Goal: Information Seeking & Learning: Learn about a topic

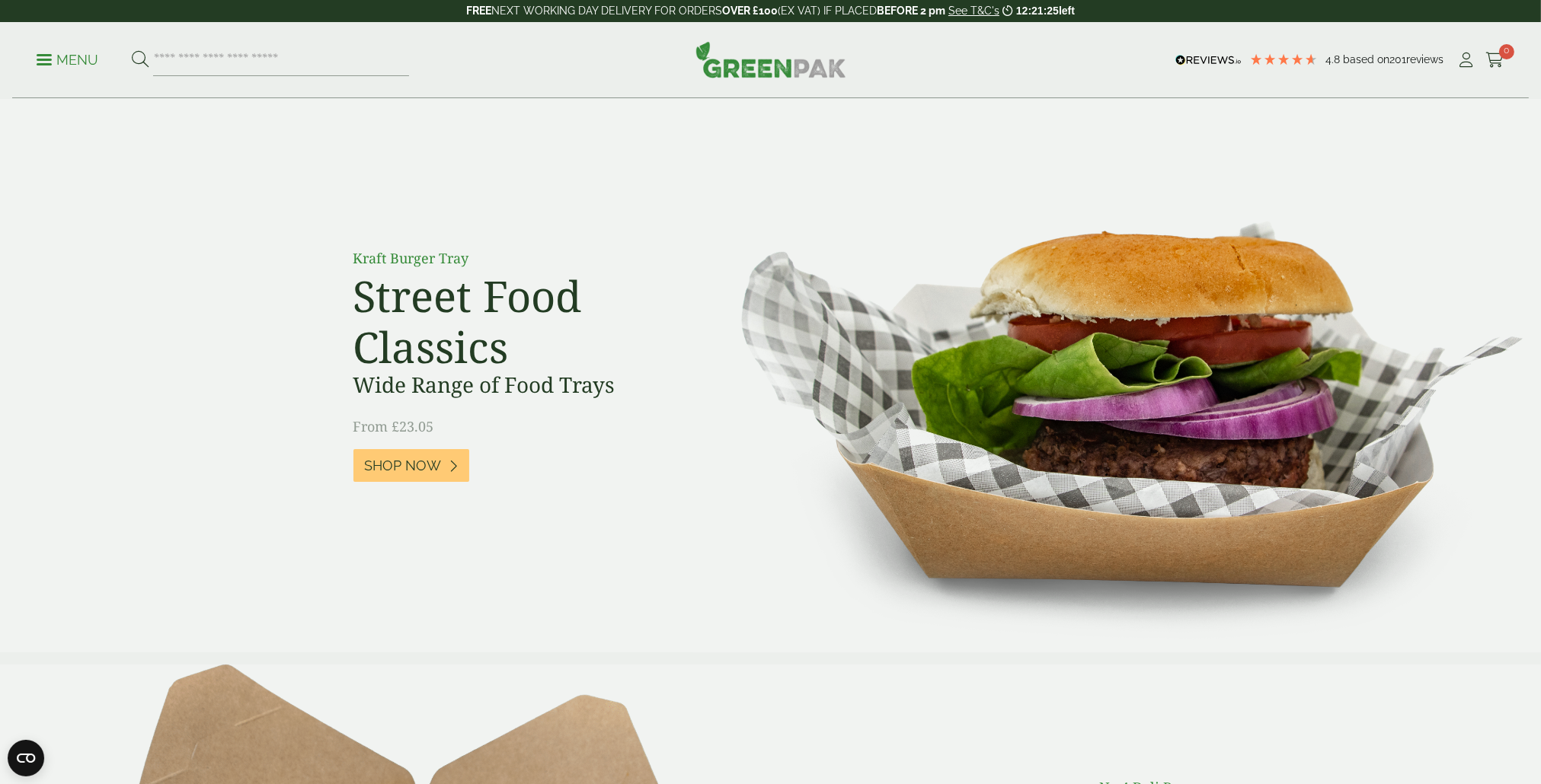
click at [38, 55] on link "Menu" at bounding box center [67, 58] width 61 height 15
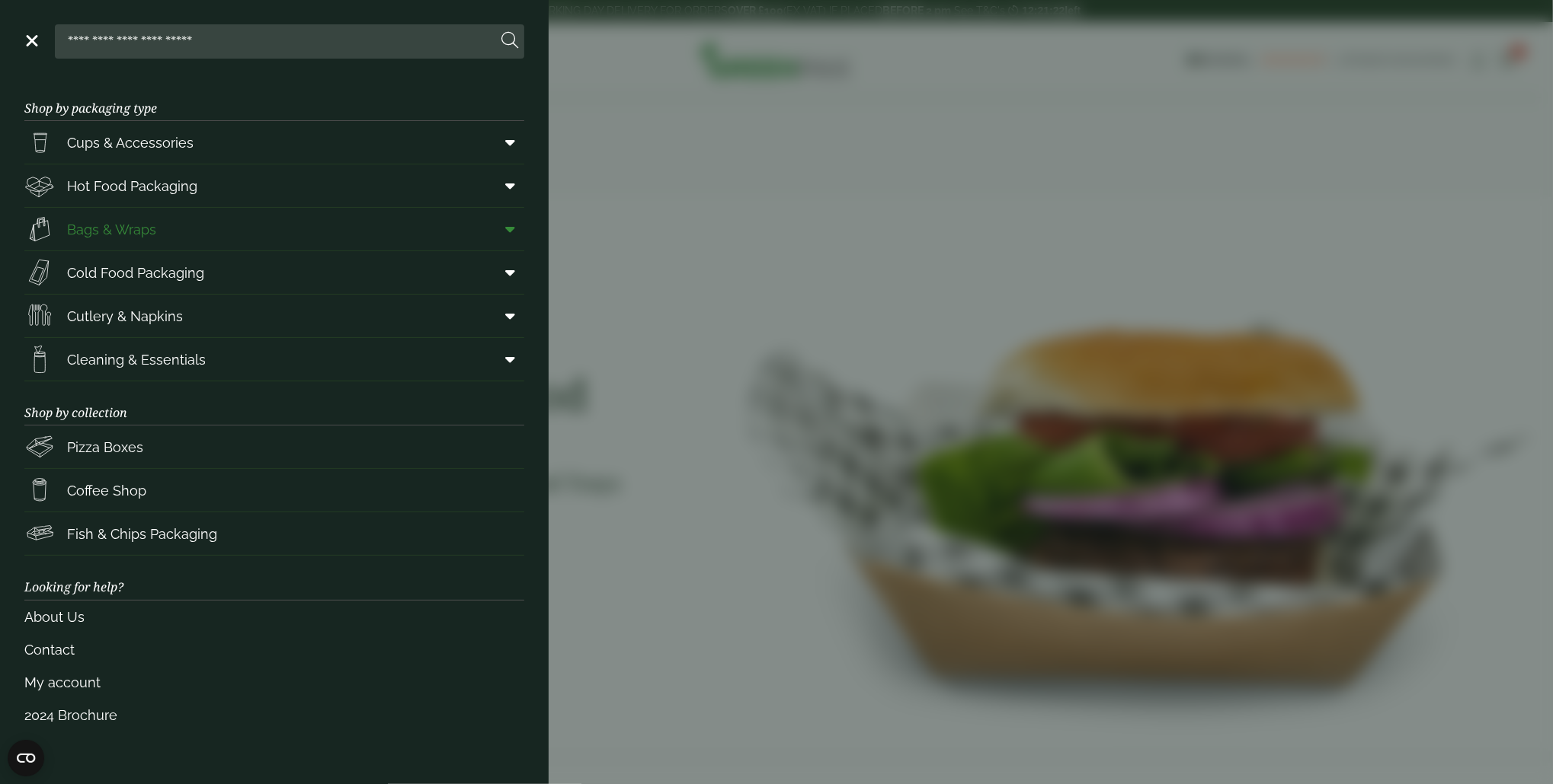
click at [126, 237] on span "Bags & Wraps" at bounding box center [111, 230] width 89 height 21
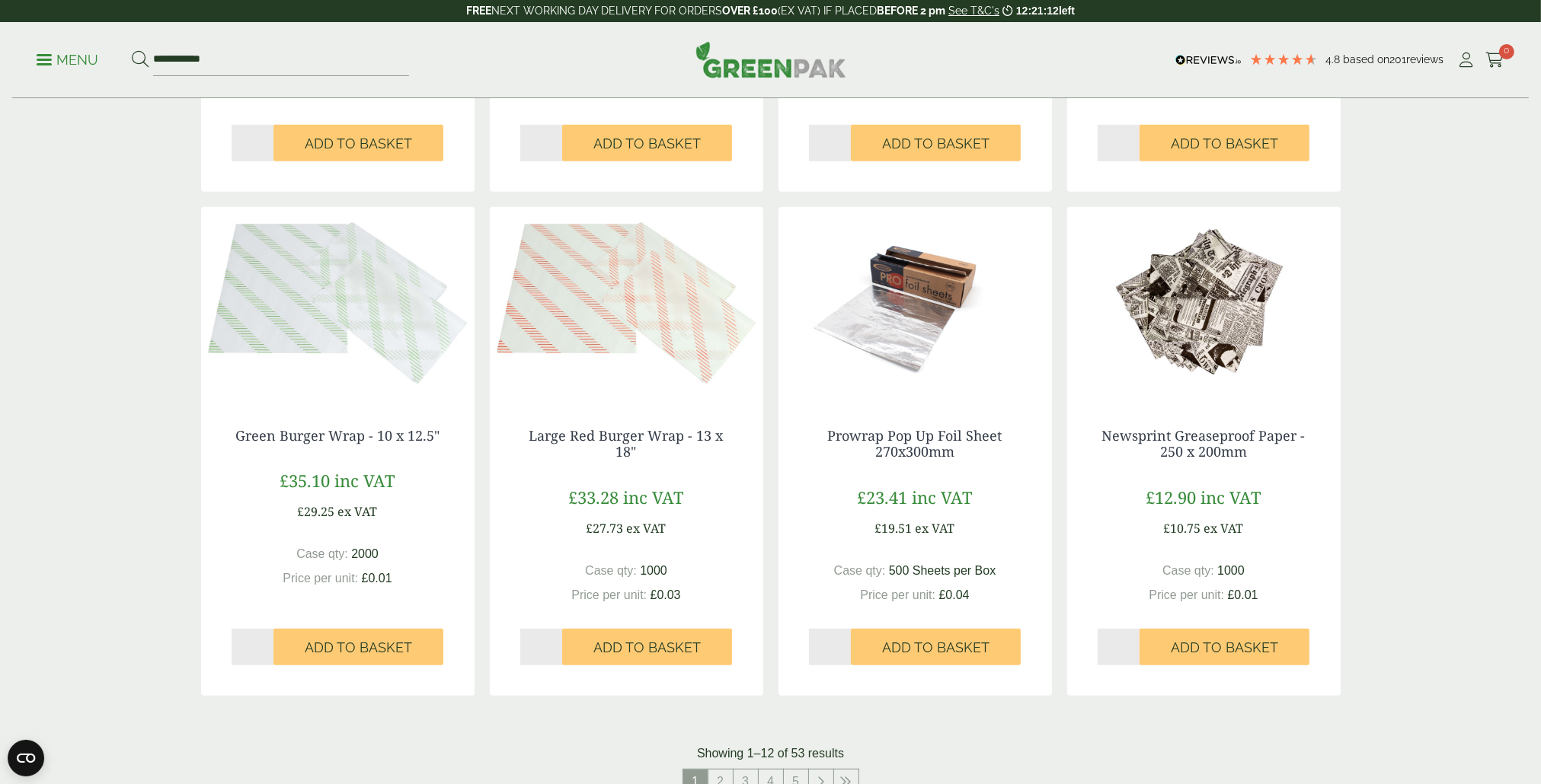
scroll to position [1447, 0]
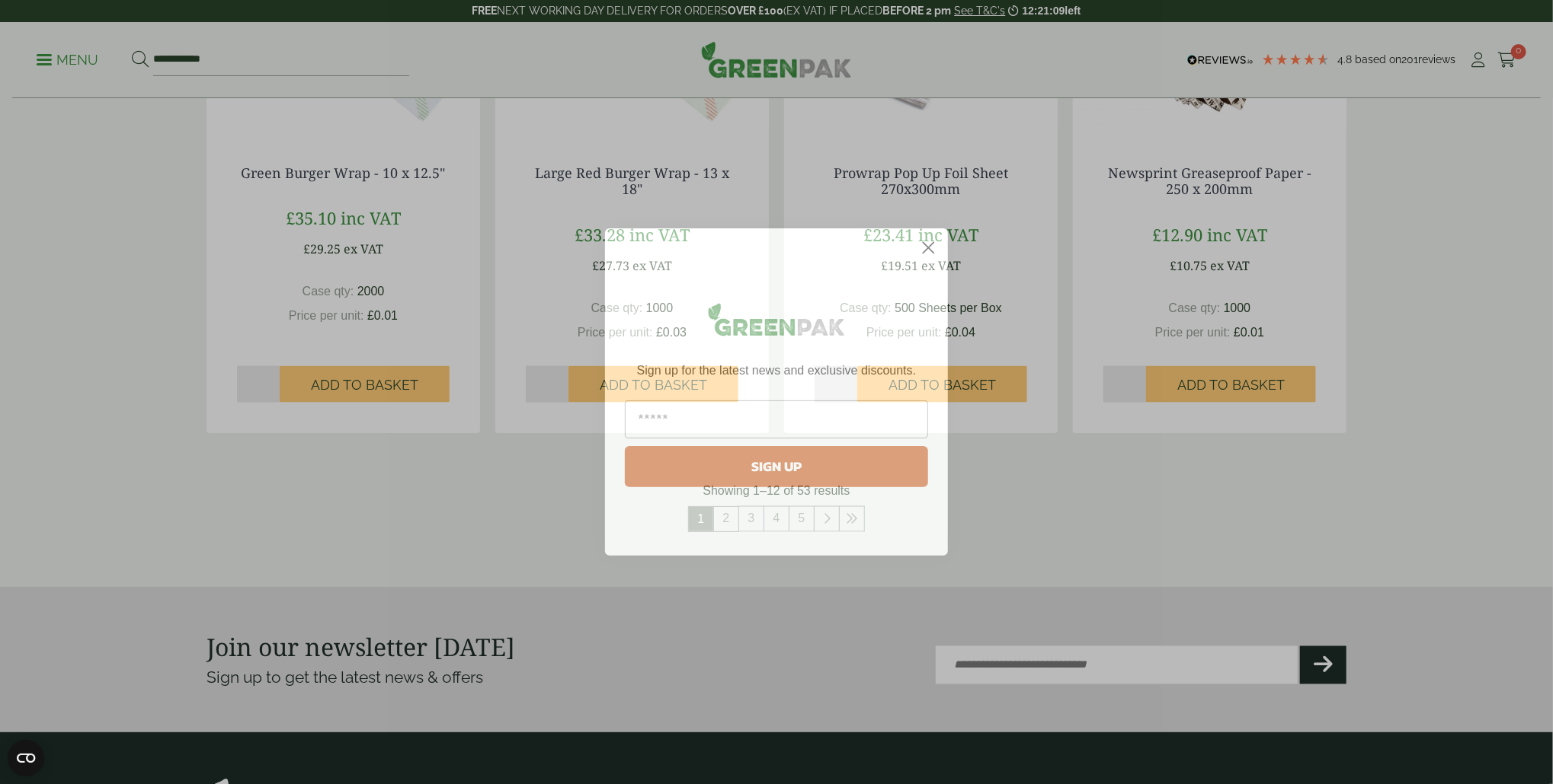
click at [929, 248] on circle "Close dialog" at bounding box center [929, 248] width 25 height 25
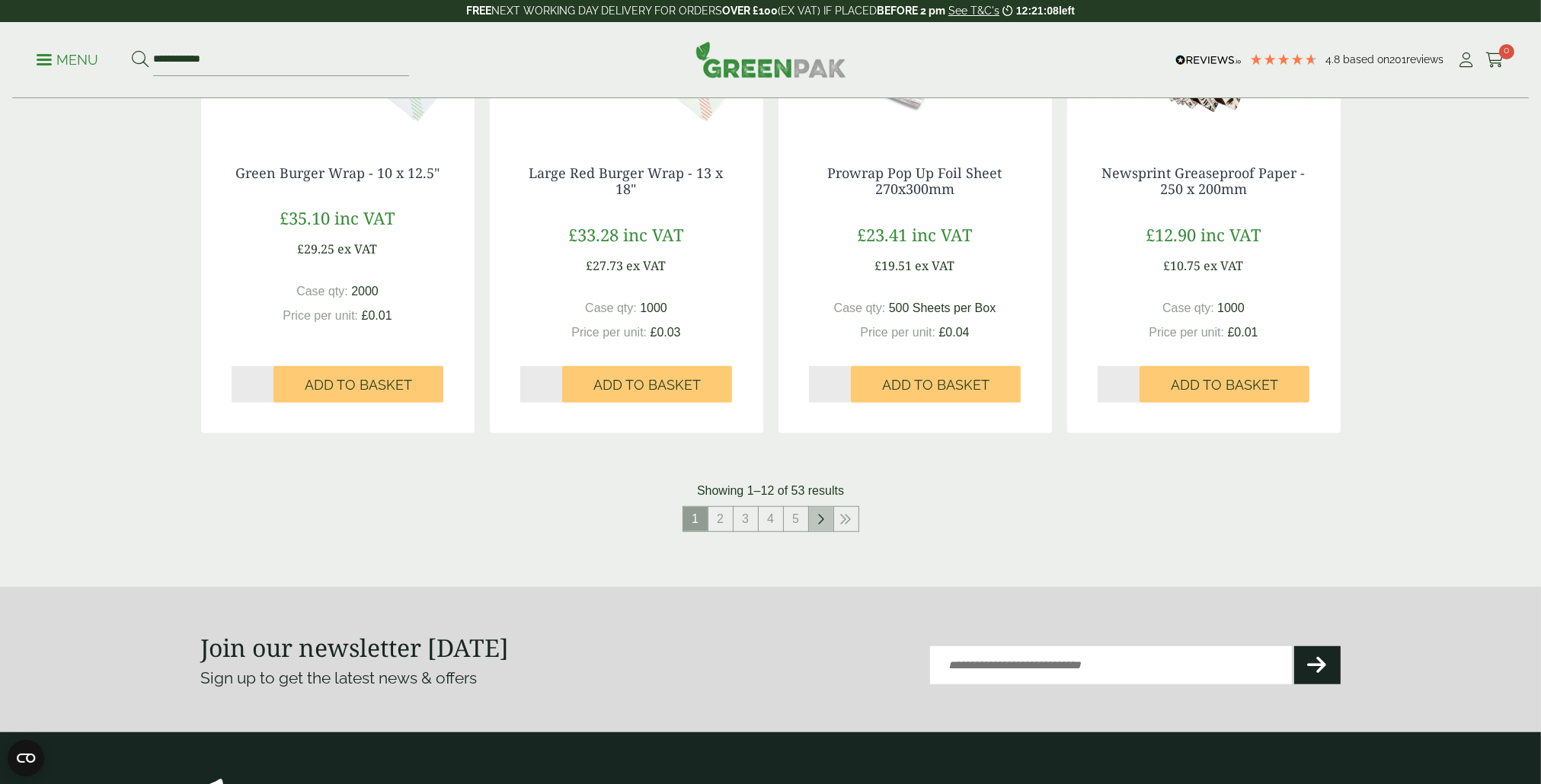
click at [821, 529] on link at bounding box center [821, 519] width 25 height 25
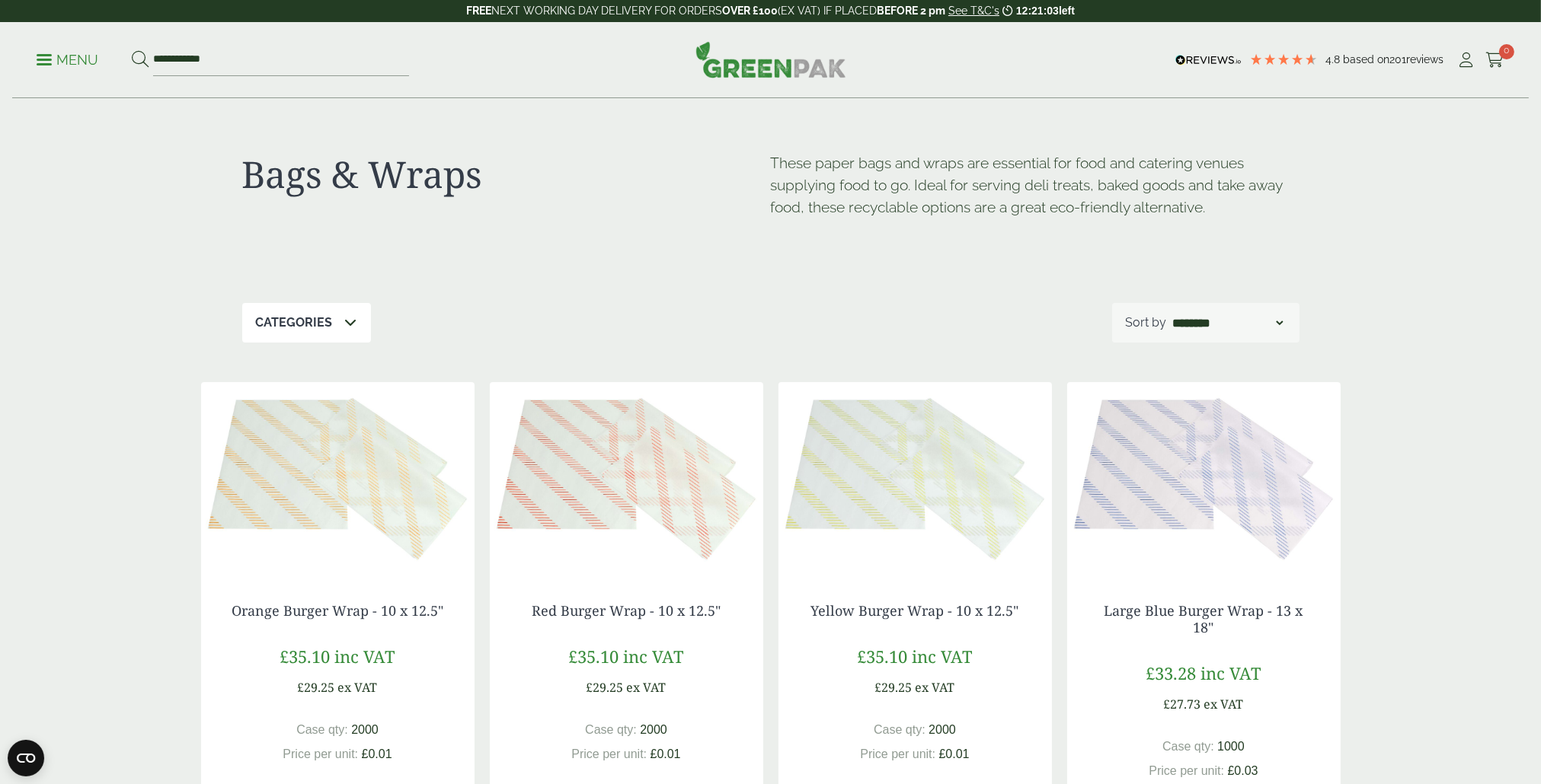
click at [346, 325] on icon at bounding box center [350, 322] width 12 height 12
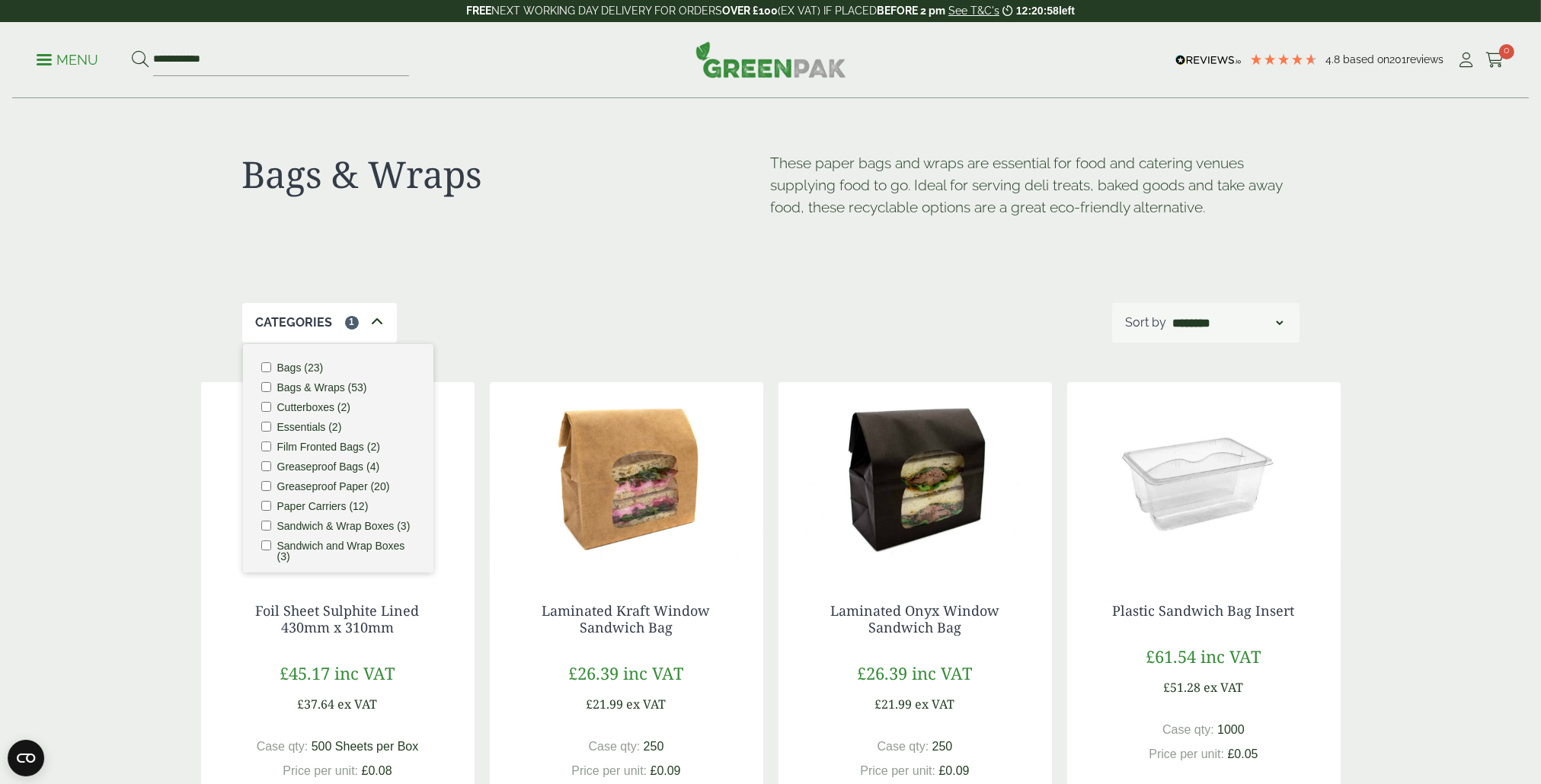
click at [624, 278] on div "Bags & Wraps These paper bags and wraps are essential for food and catering ven…" at bounding box center [771, 201] width 1058 height 204
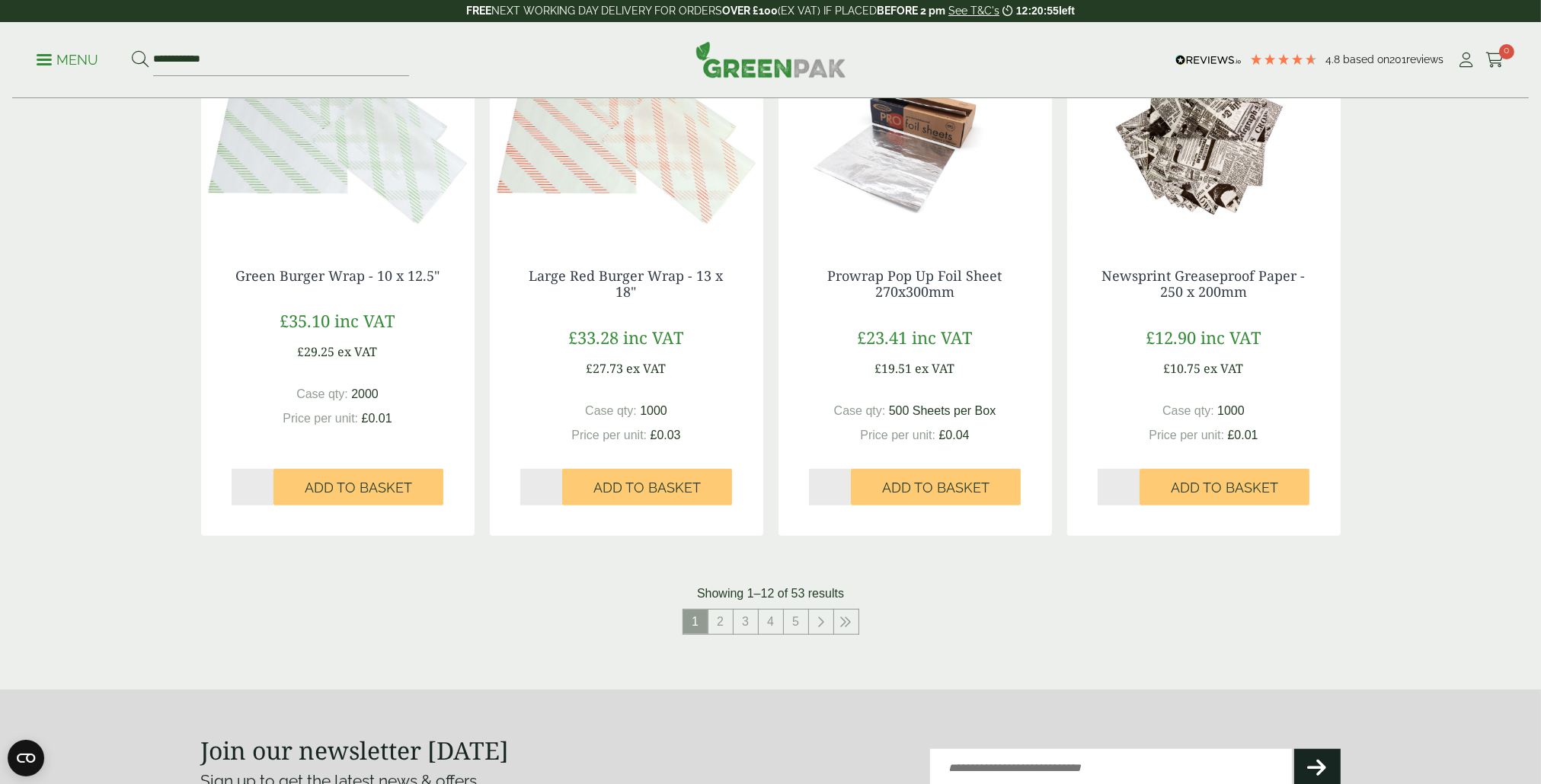
scroll to position [1371, 0]
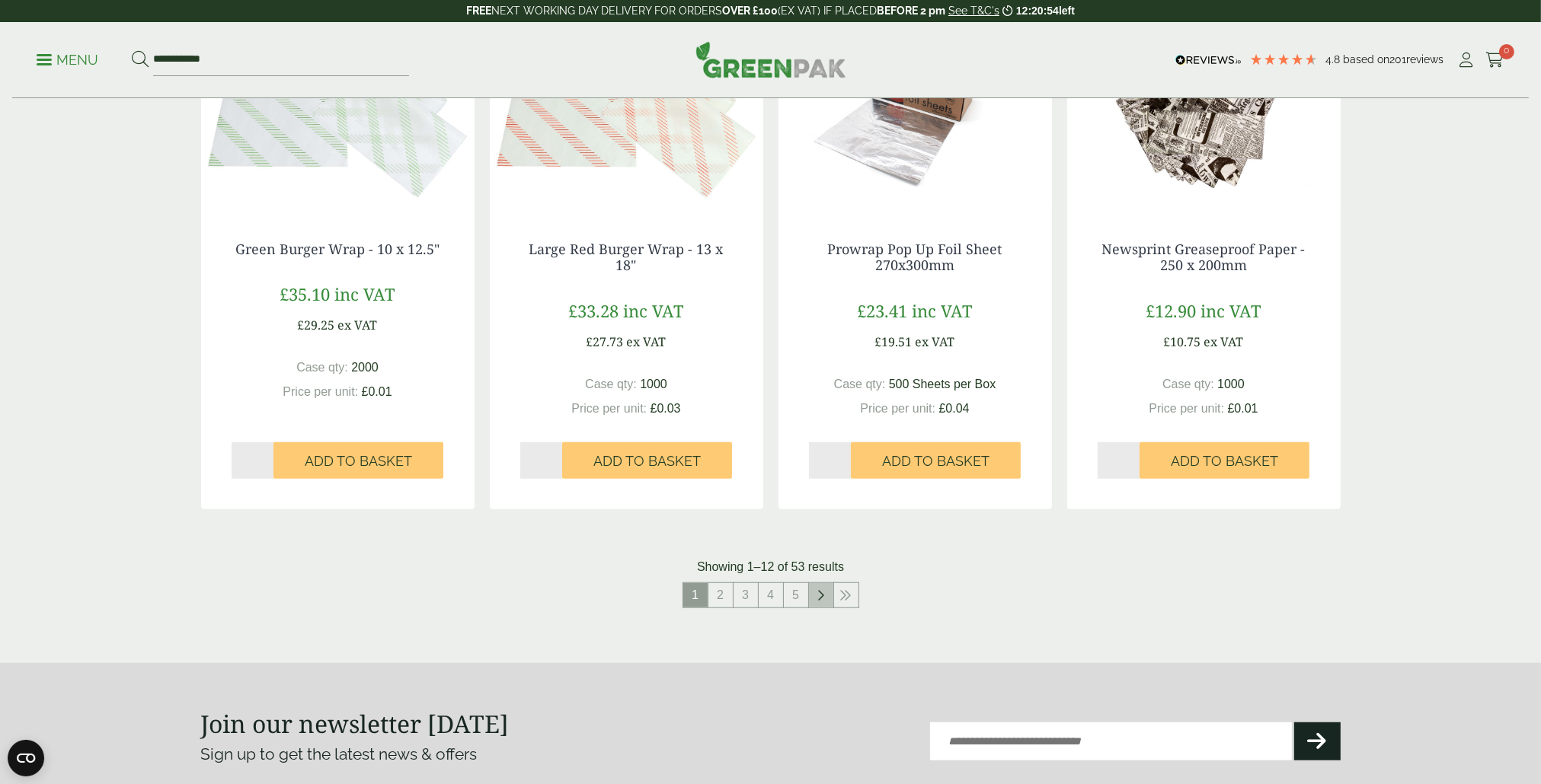
click at [823, 596] on icon at bounding box center [821, 595] width 8 height 12
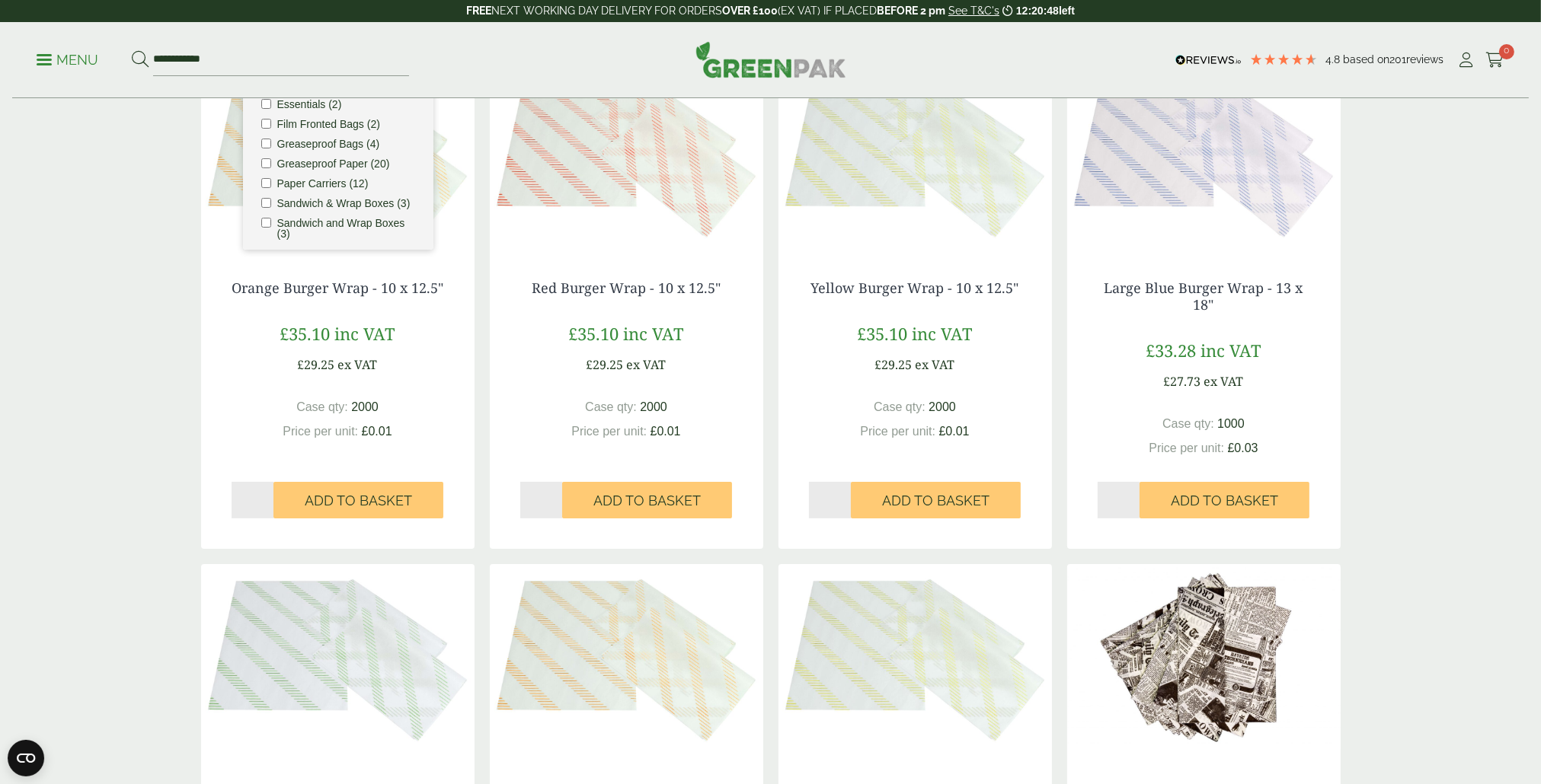
scroll to position [152, 0]
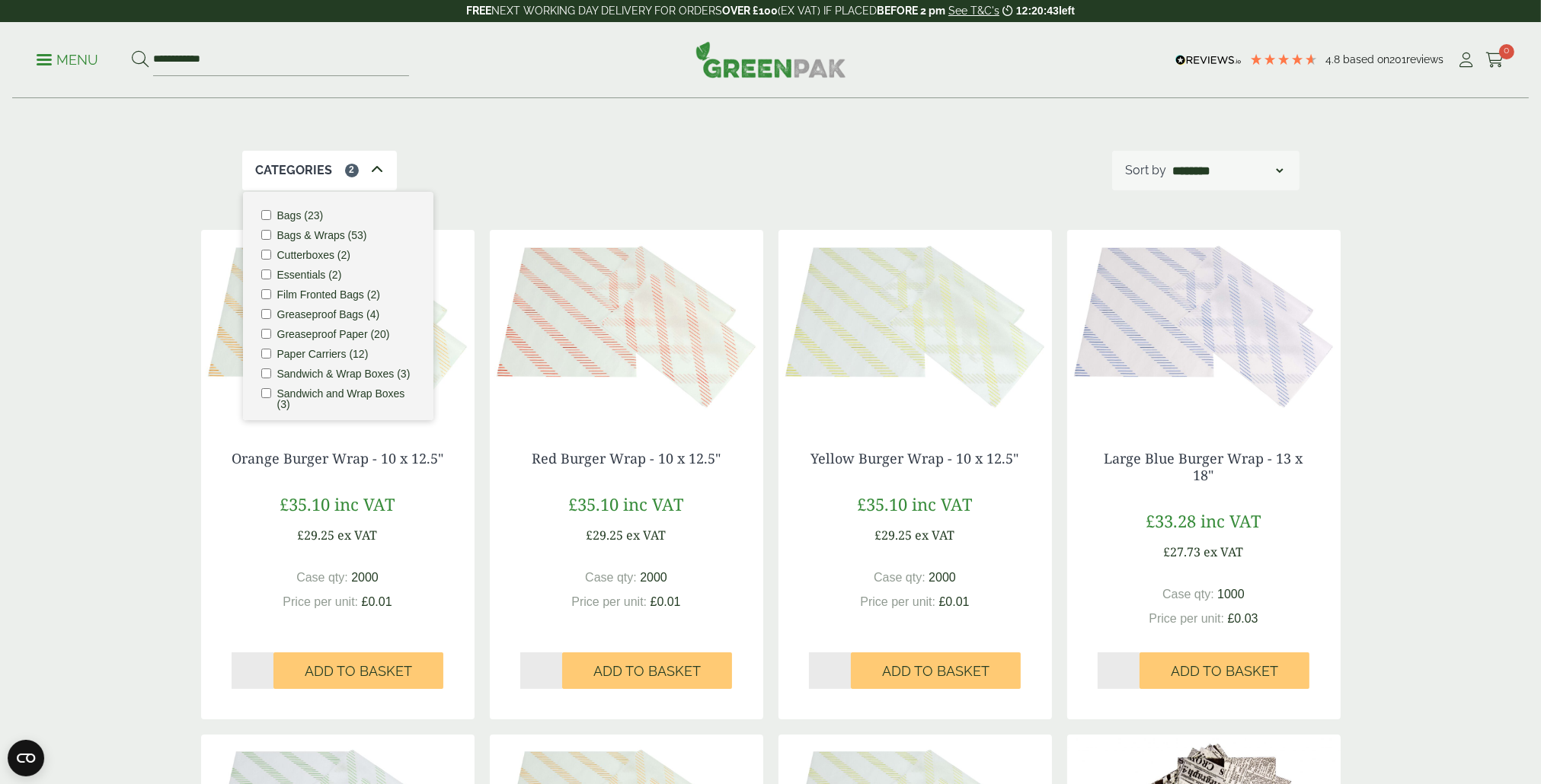
click at [564, 177] on div "Categories 2 Bags (23) Bags & Wraps (53) Cutterboxes (2) Essentials (2) Film Fr…" at bounding box center [771, 170] width 1058 height 40
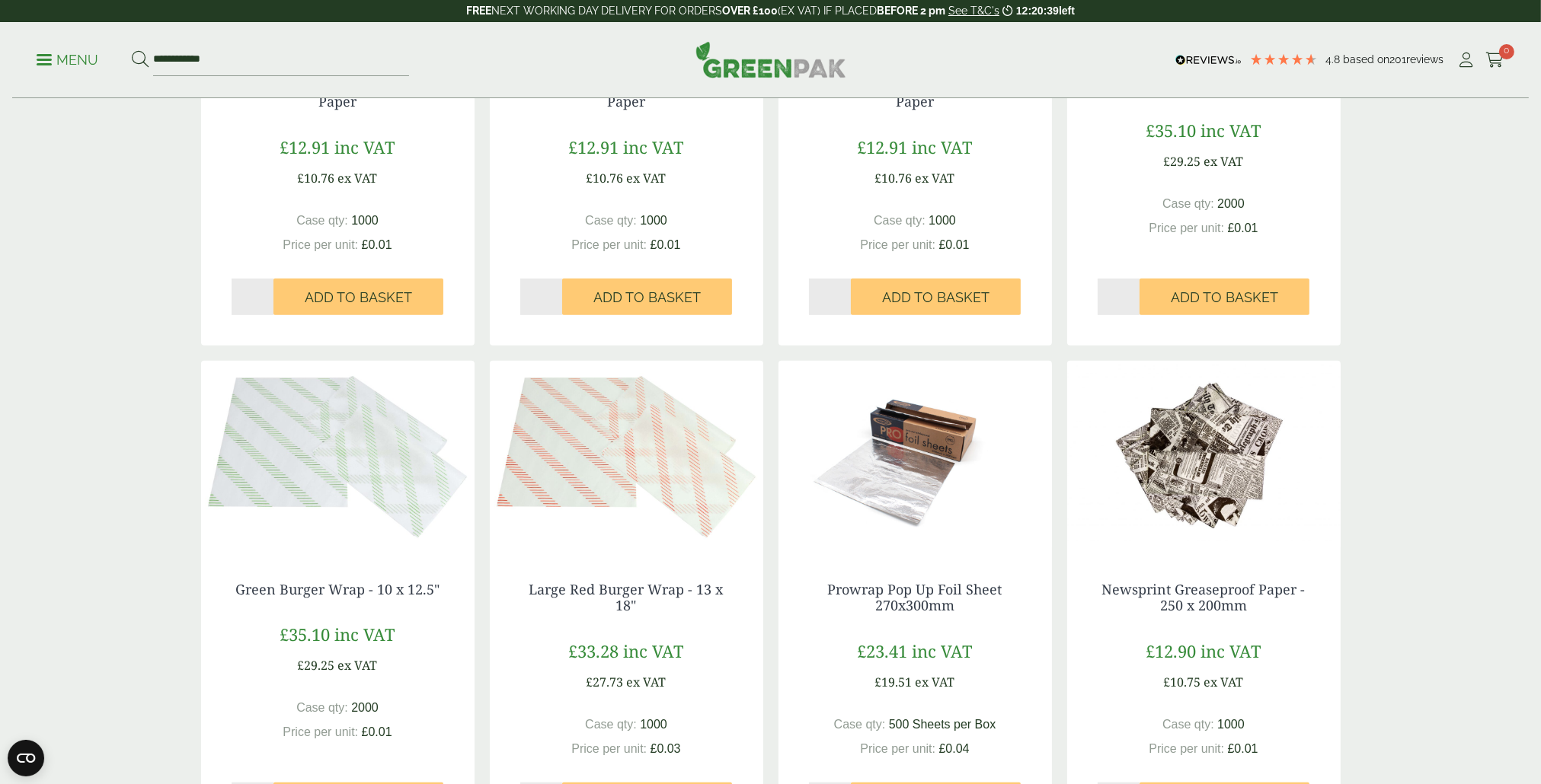
scroll to position [1599, 0]
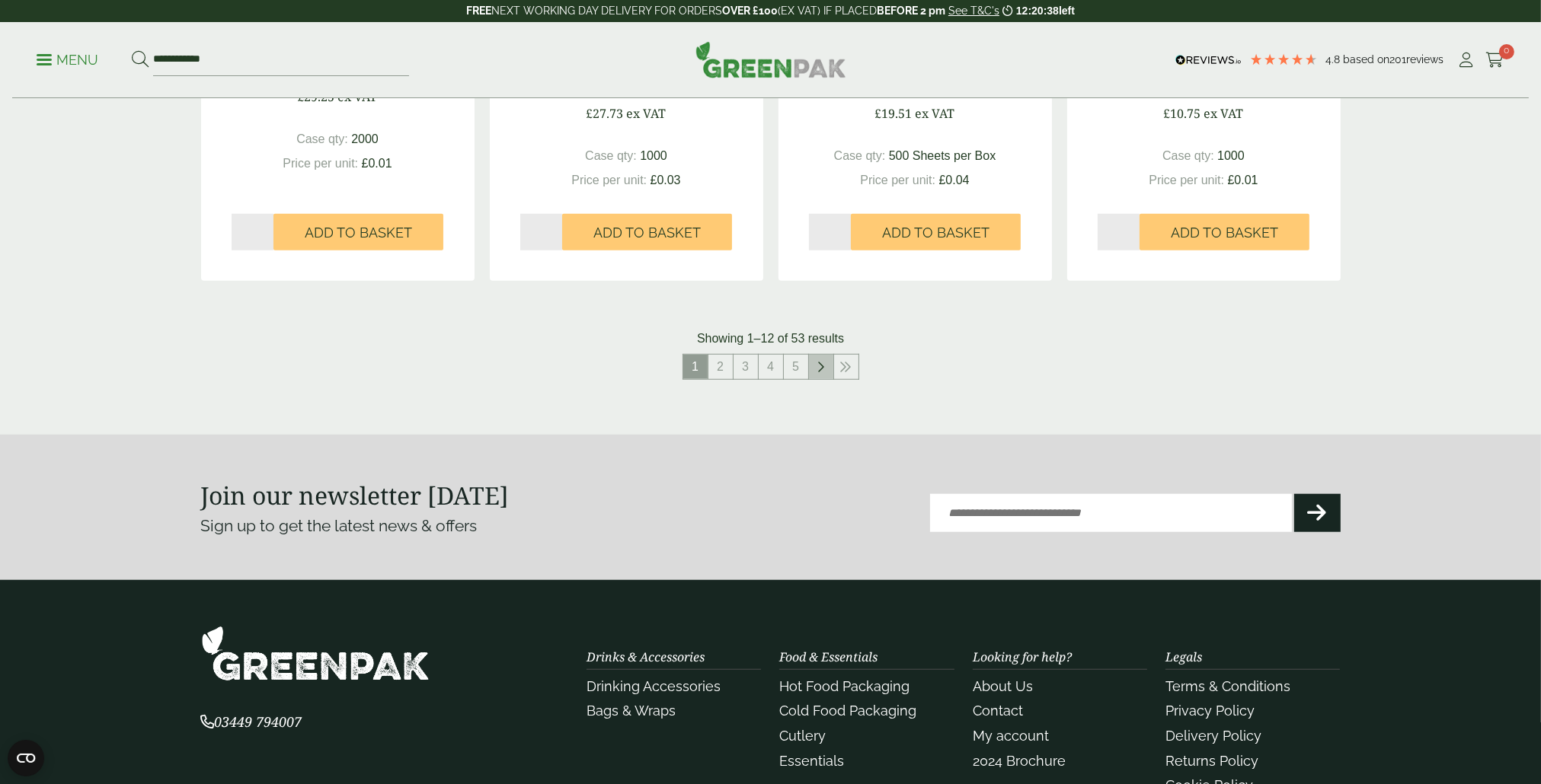
click at [821, 376] on link at bounding box center [821, 367] width 25 height 25
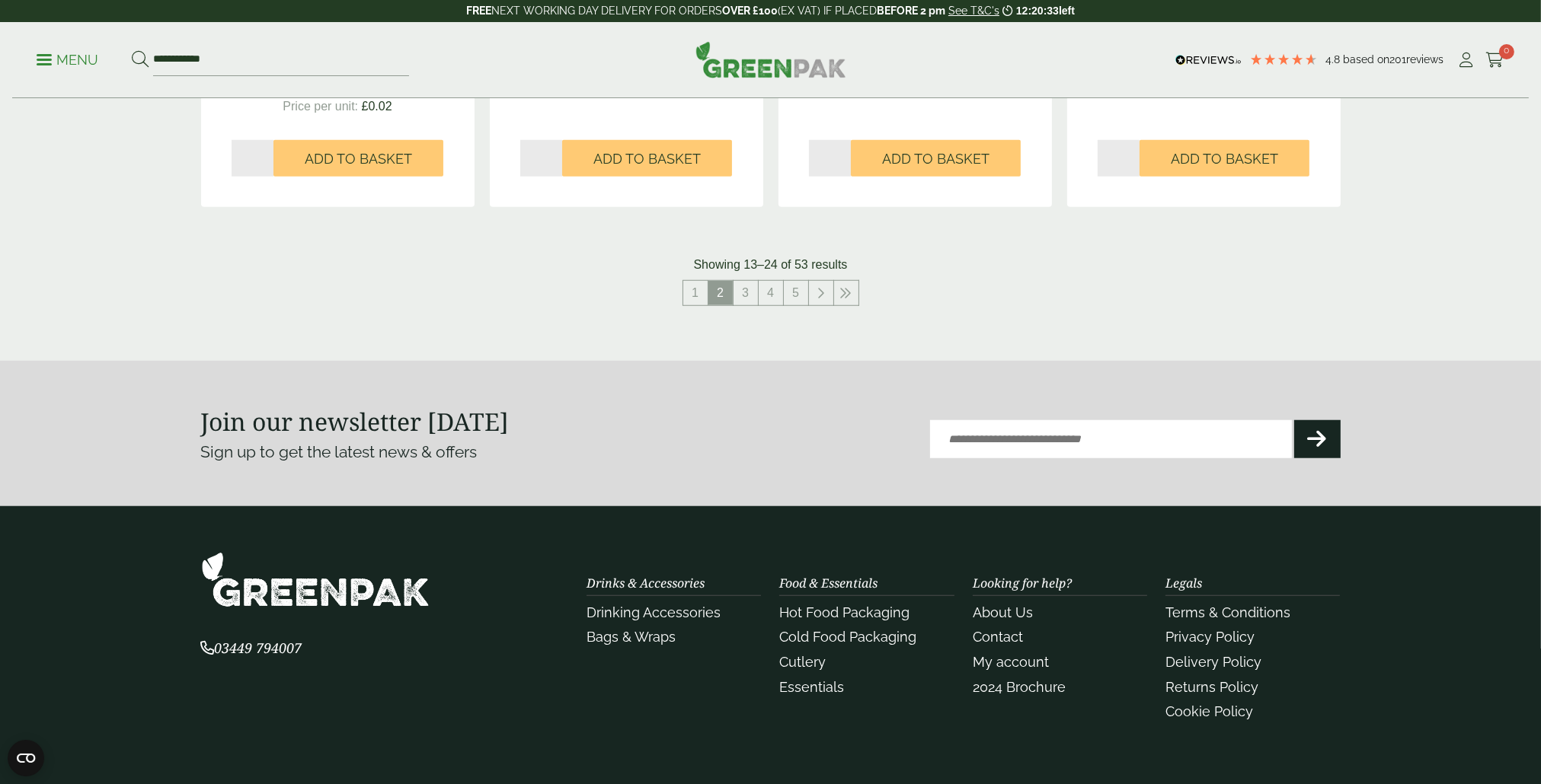
scroll to position [1675, 0]
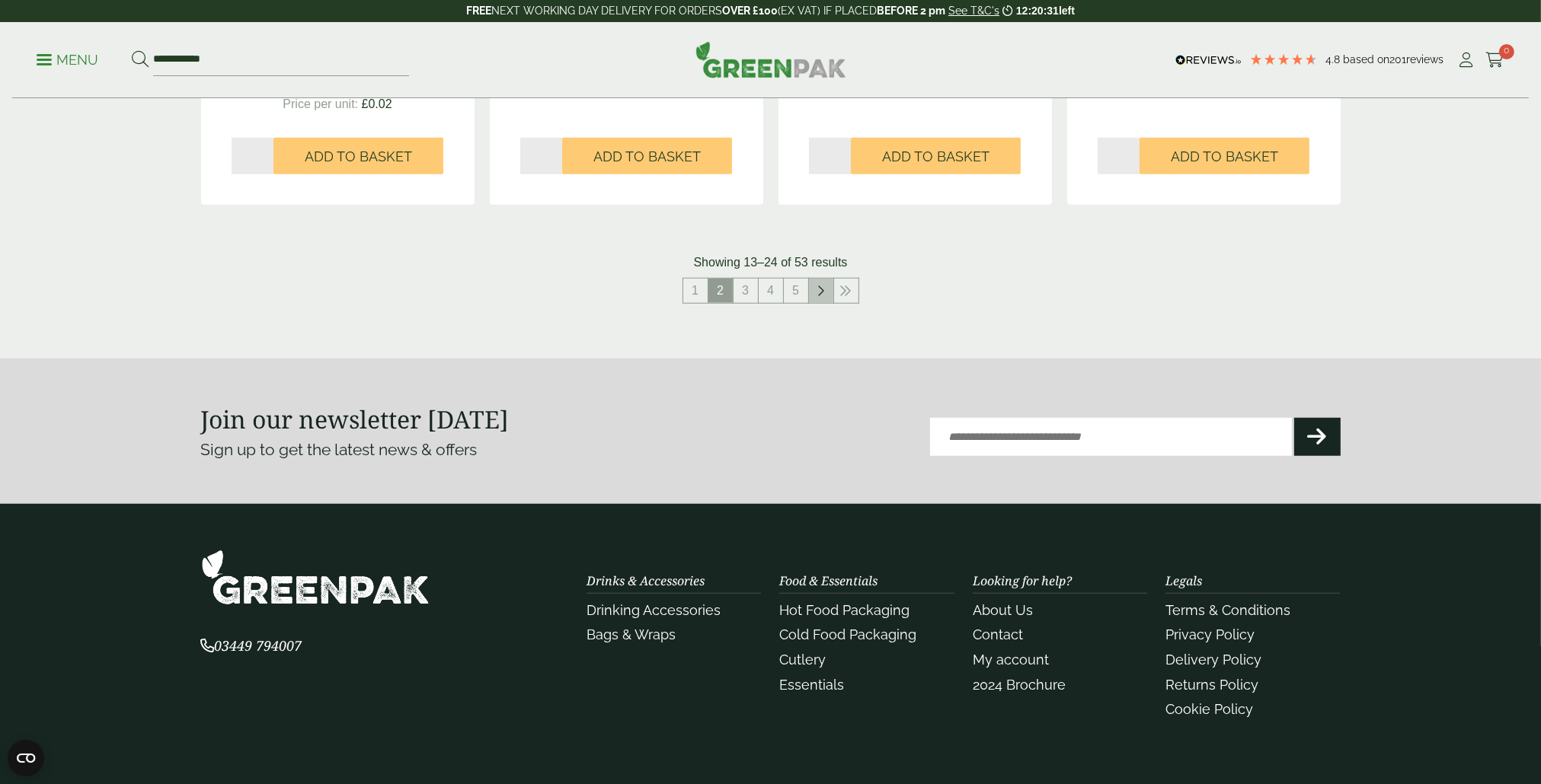
click at [822, 298] on link at bounding box center [821, 291] width 25 height 25
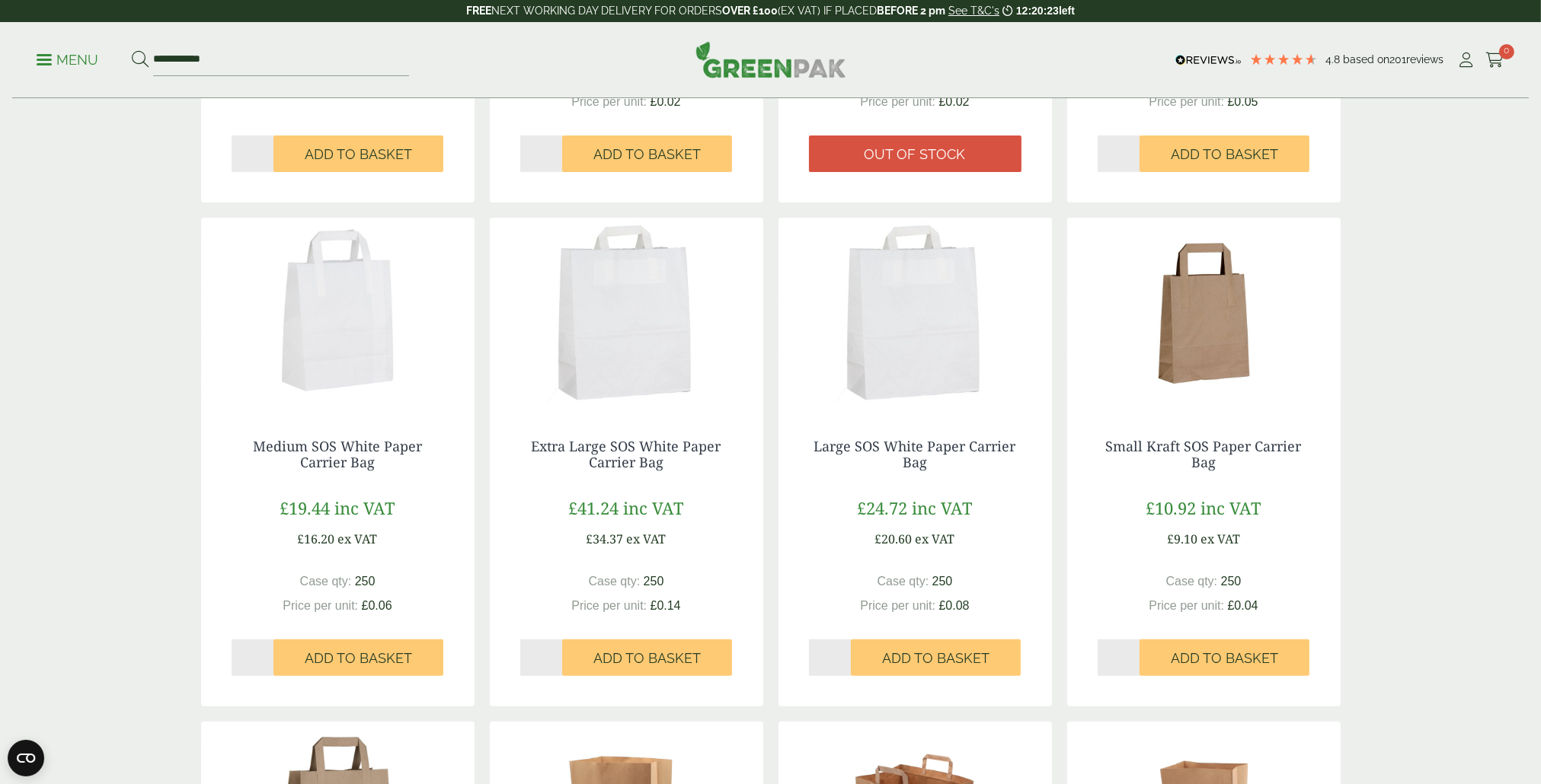
scroll to position [685, 0]
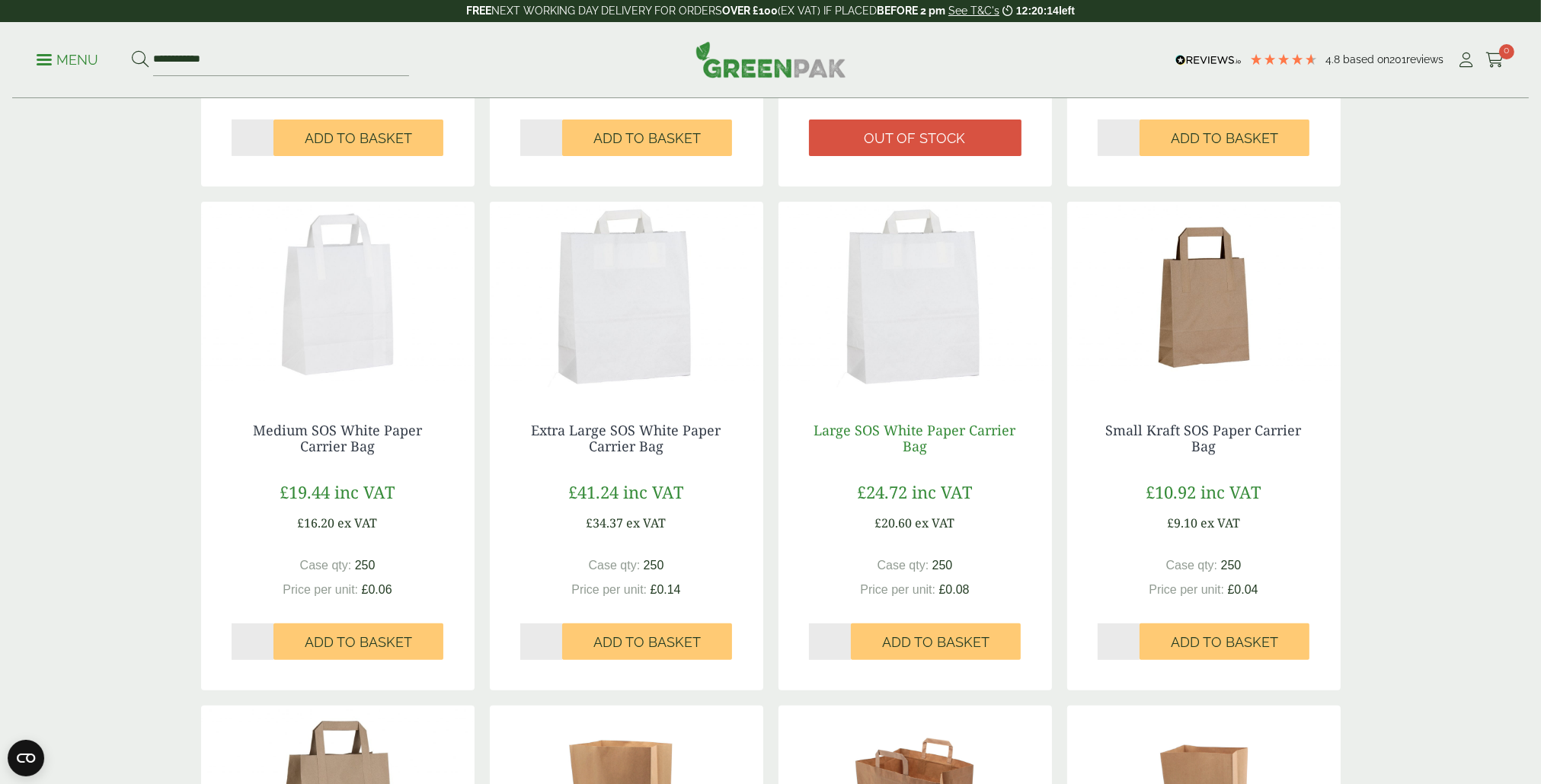
click at [948, 428] on link "Large SOS White Paper Carrier Bag" at bounding box center [916, 439] width 202 height 35
click at [600, 440] on link "Extra Large SOS White Paper Carrier Bag" at bounding box center [627, 439] width 190 height 35
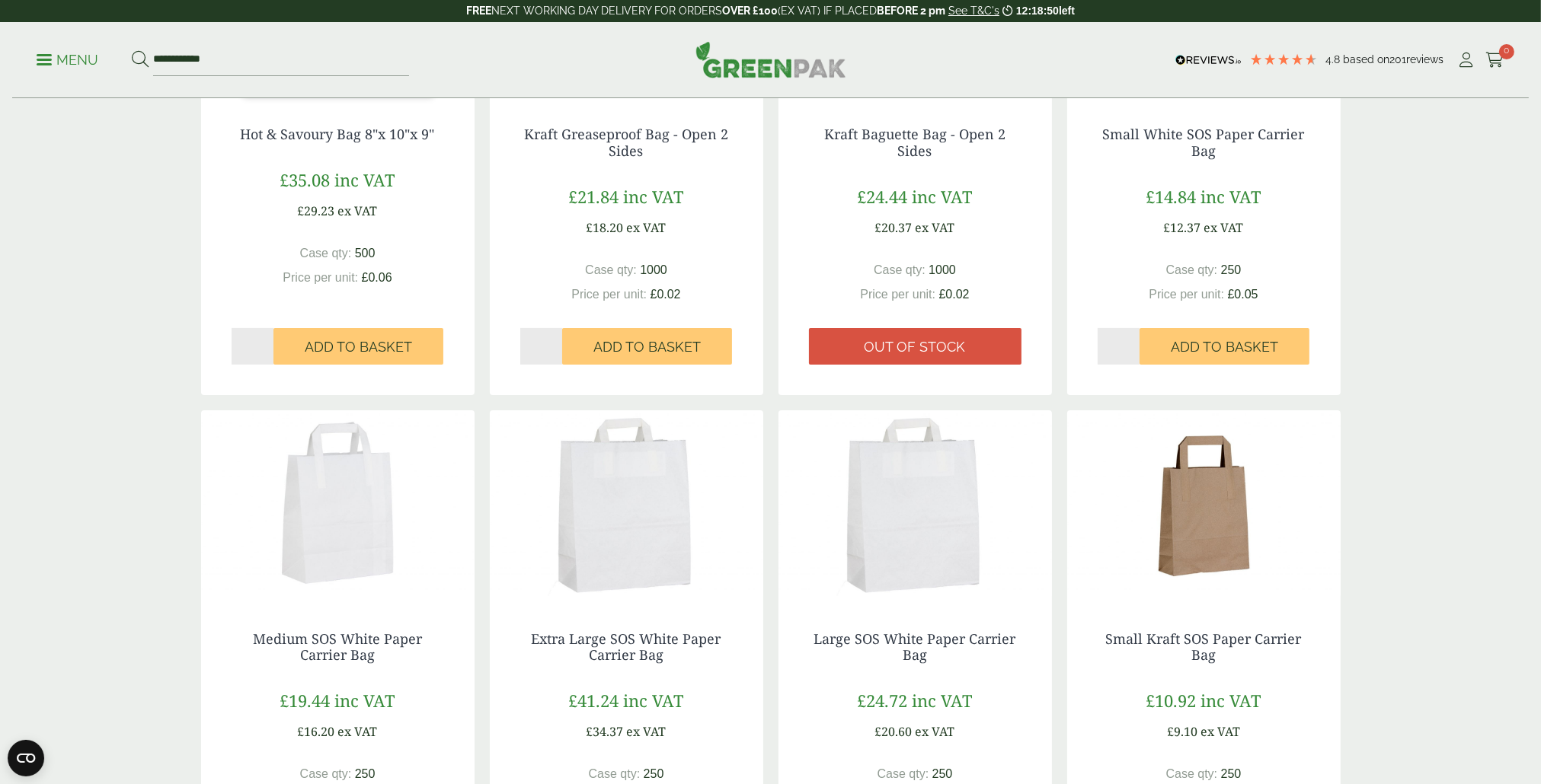
scroll to position [457, 0]
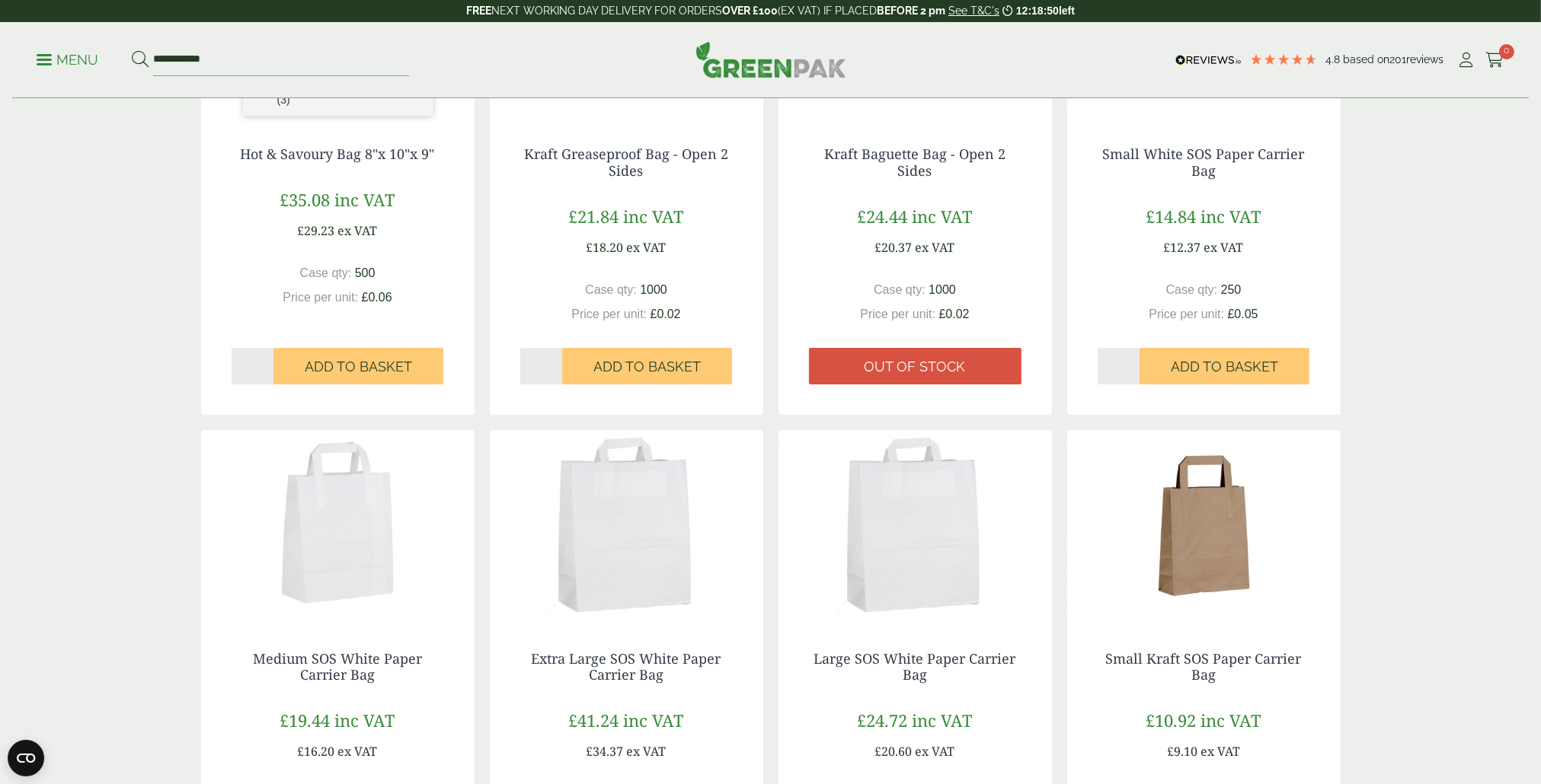
click at [342, 532] on img at bounding box center [338, 525] width 273 height 190
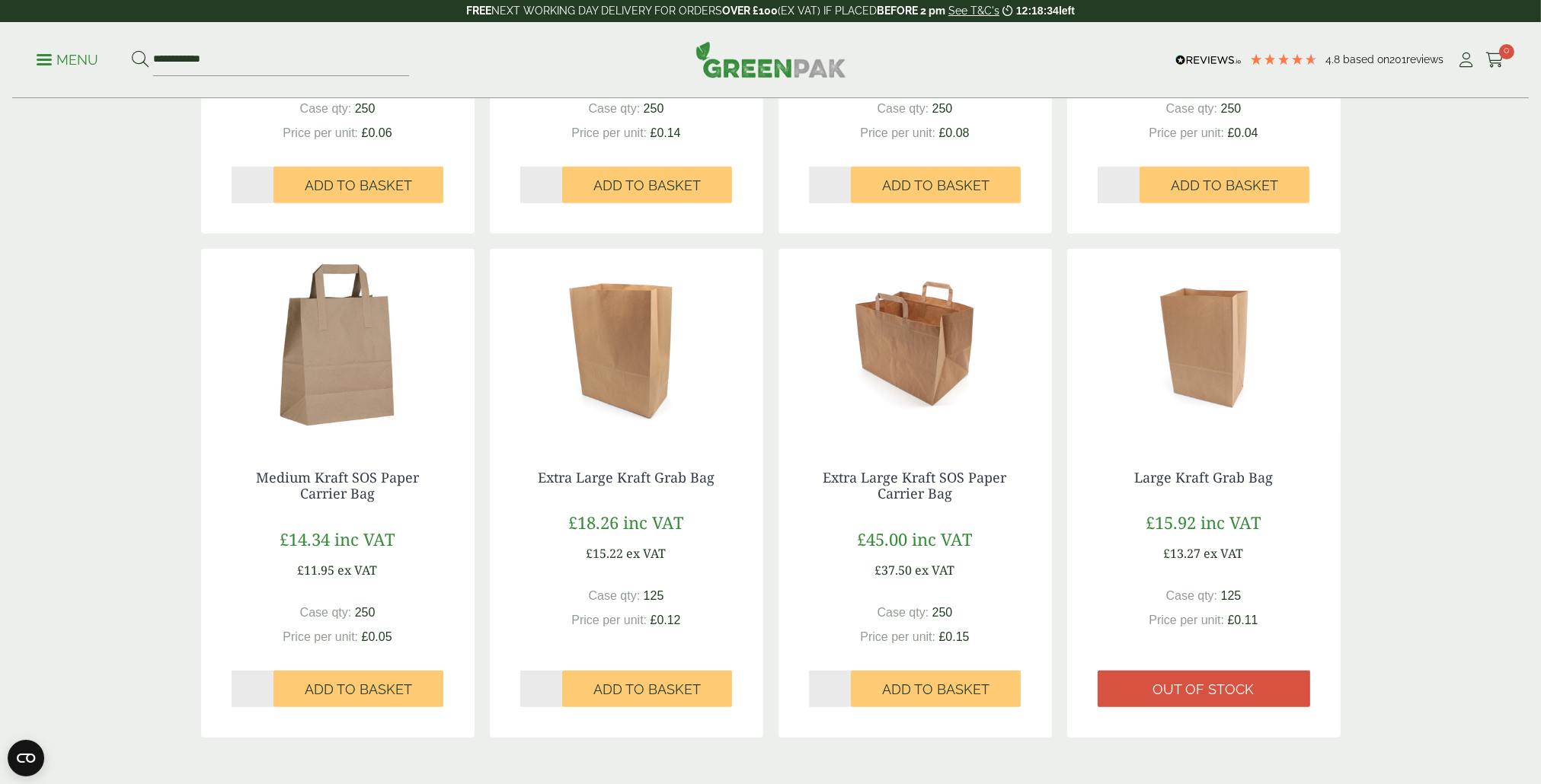
scroll to position [1294, 0]
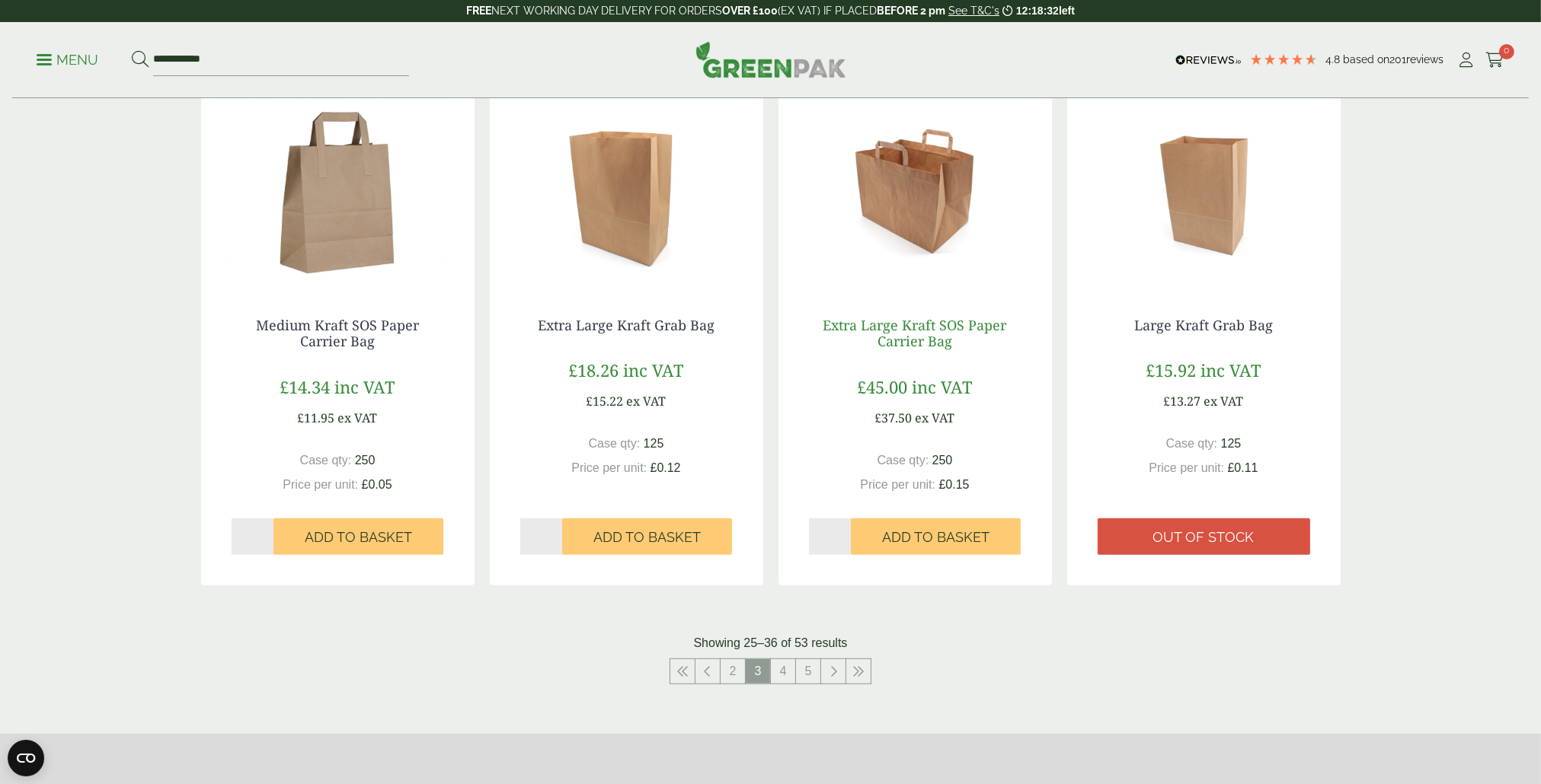
click at [906, 333] on link "Extra Large Kraft SOS Paper Carrier Bag" at bounding box center [915, 333] width 184 height 35
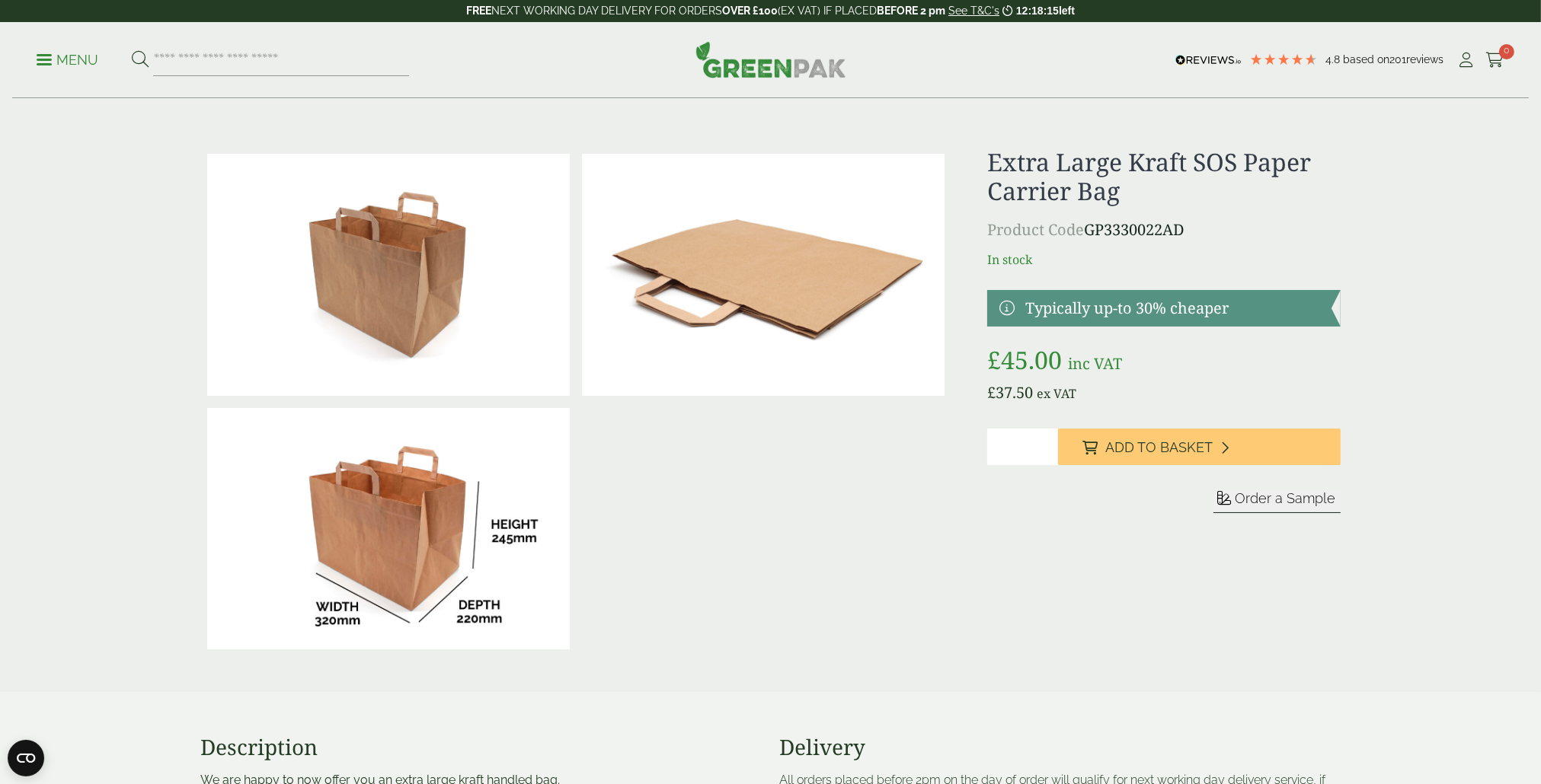
click at [44, 61] on p "Menu" at bounding box center [67, 60] width 61 height 18
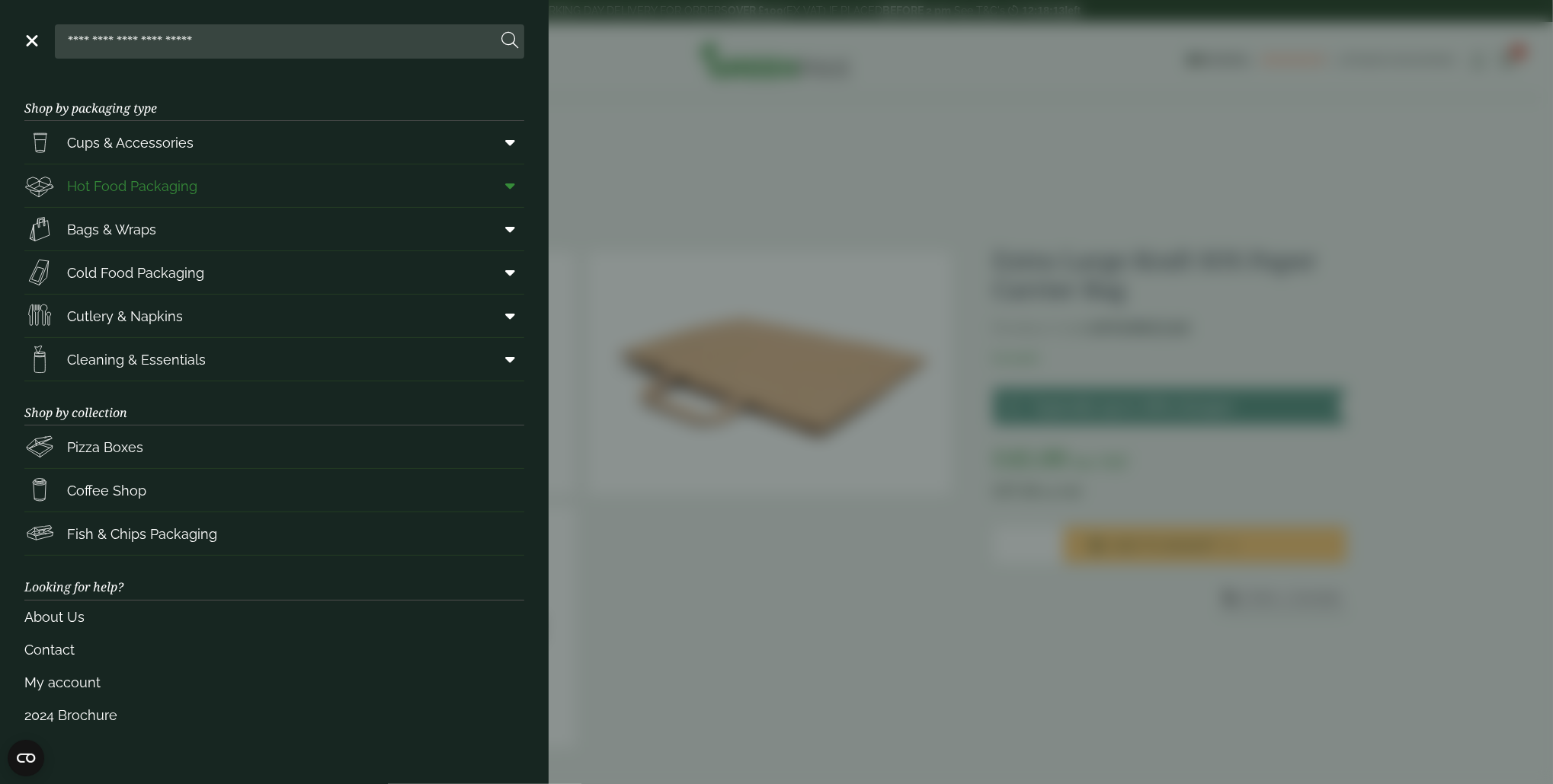
click at [132, 177] on span "Hot Food Packaging" at bounding box center [132, 186] width 131 height 21
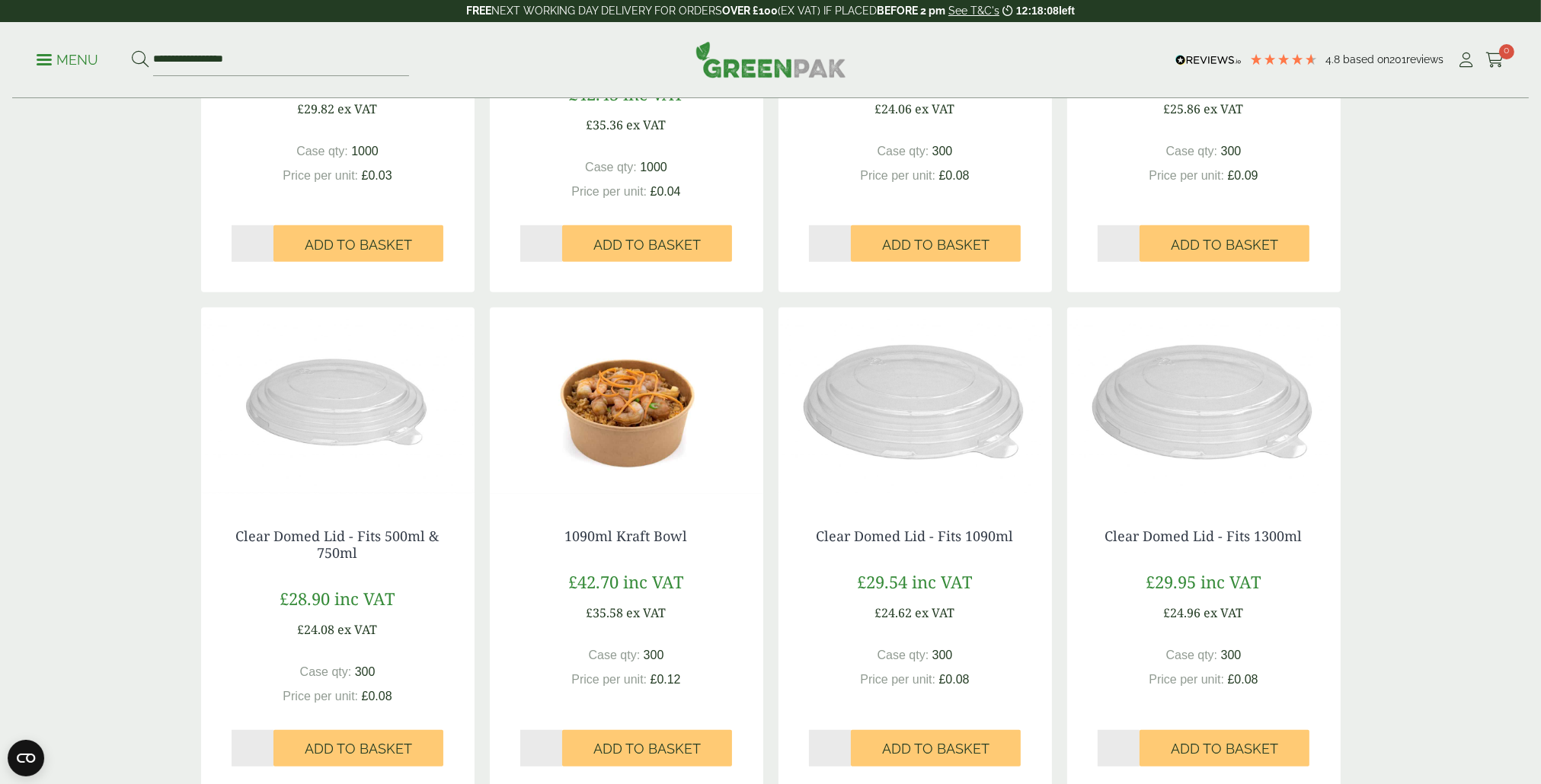
scroll to position [1675, 0]
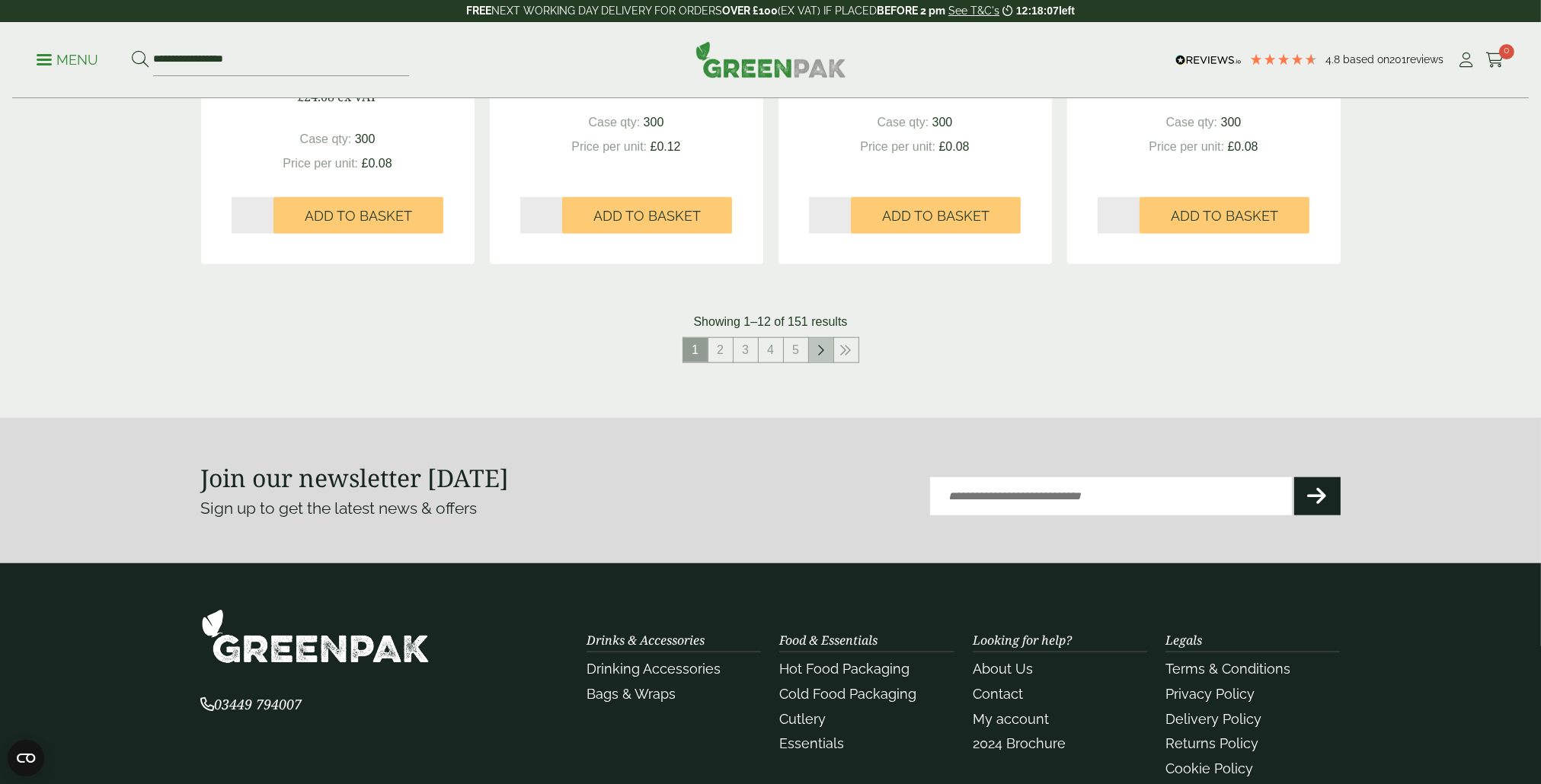
click at [824, 353] on link at bounding box center [821, 350] width 25 height 25
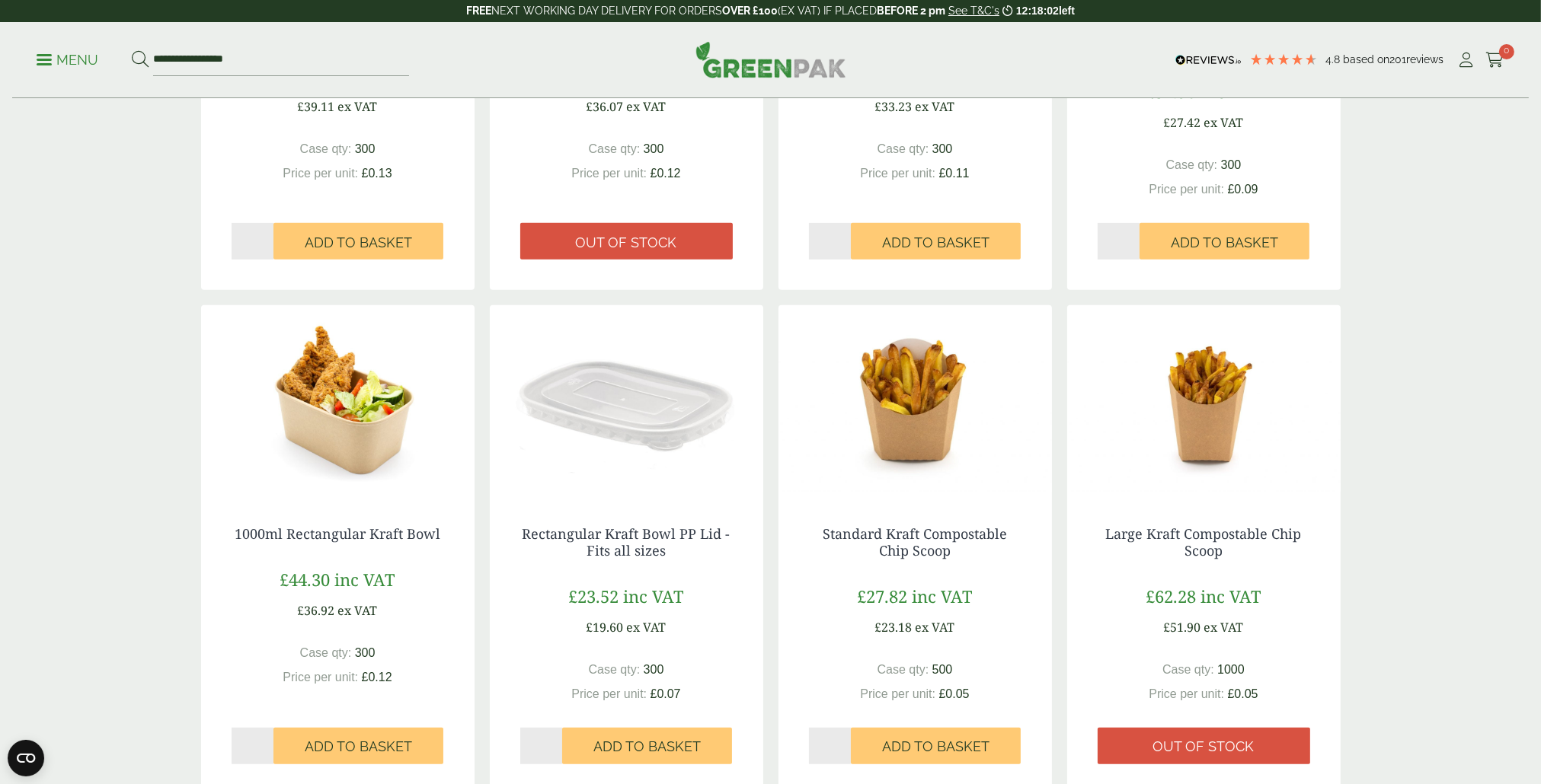
scroll to position [1447, 0]
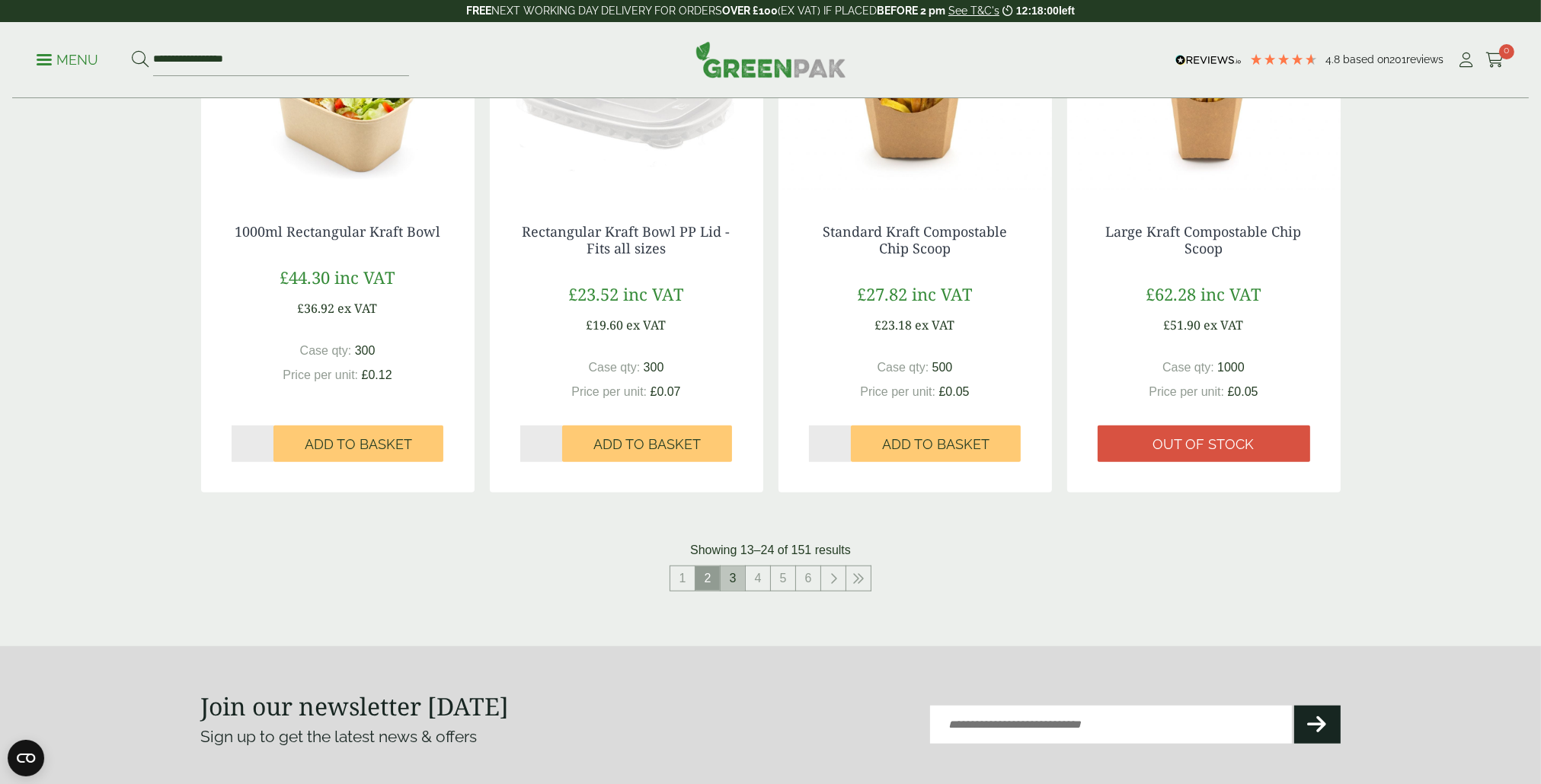
click at [730, 583] on link "3" at bounding box center [733, 579] width 25 height 25
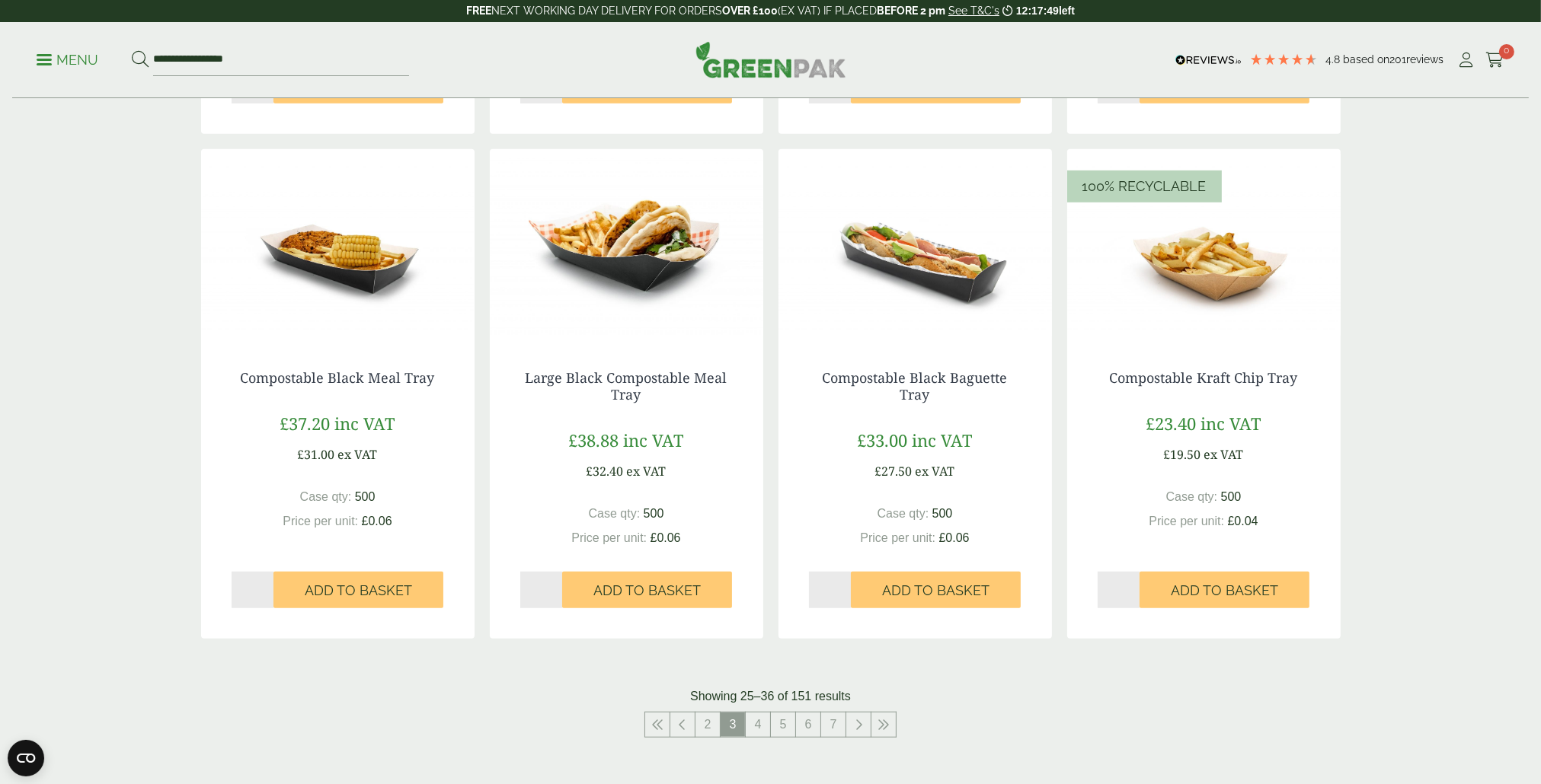
scroll to position [1751, 0]
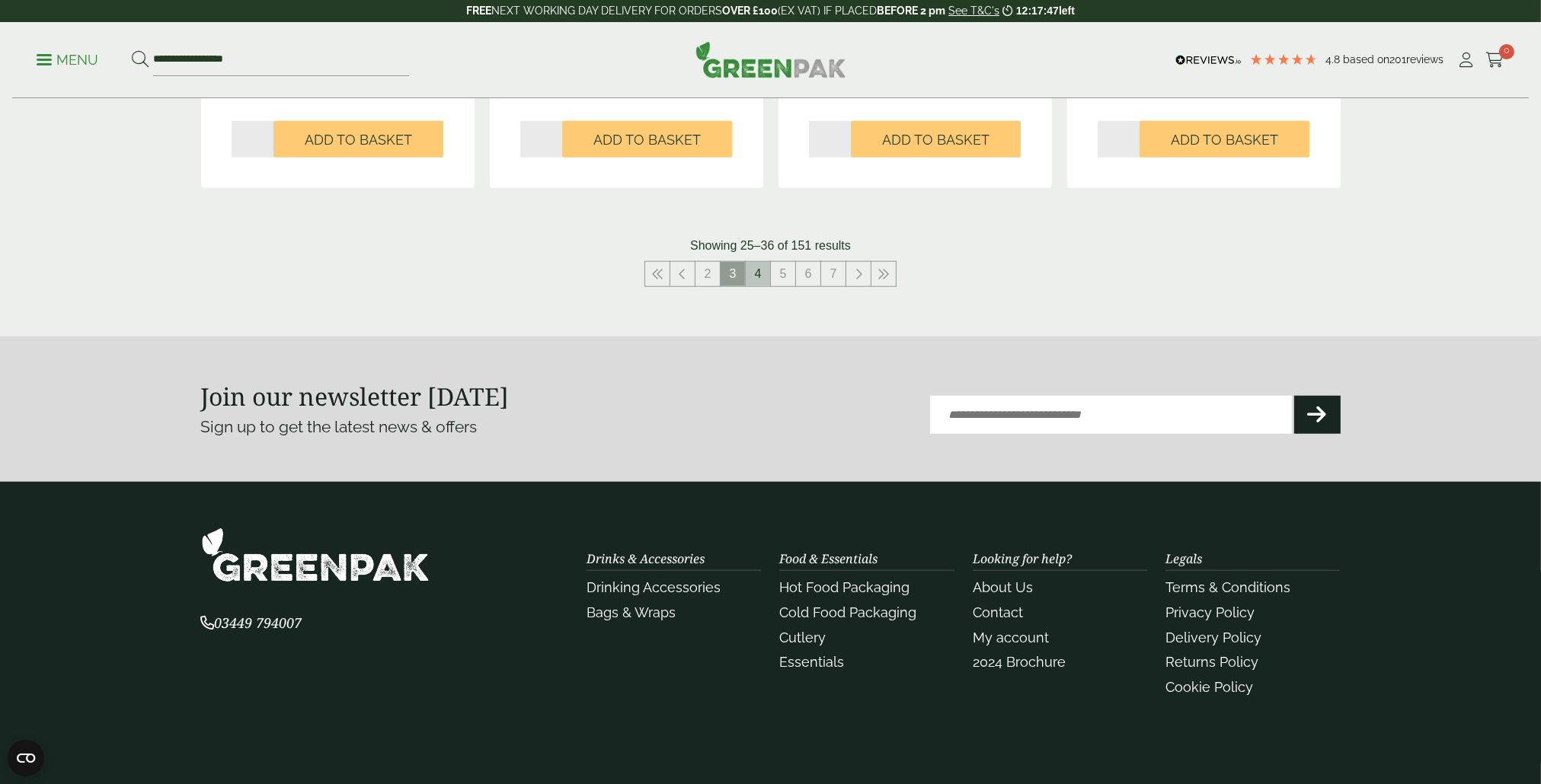
click at [757, 279] on link "4" at bounding box center [758, 274] width 25 height 25
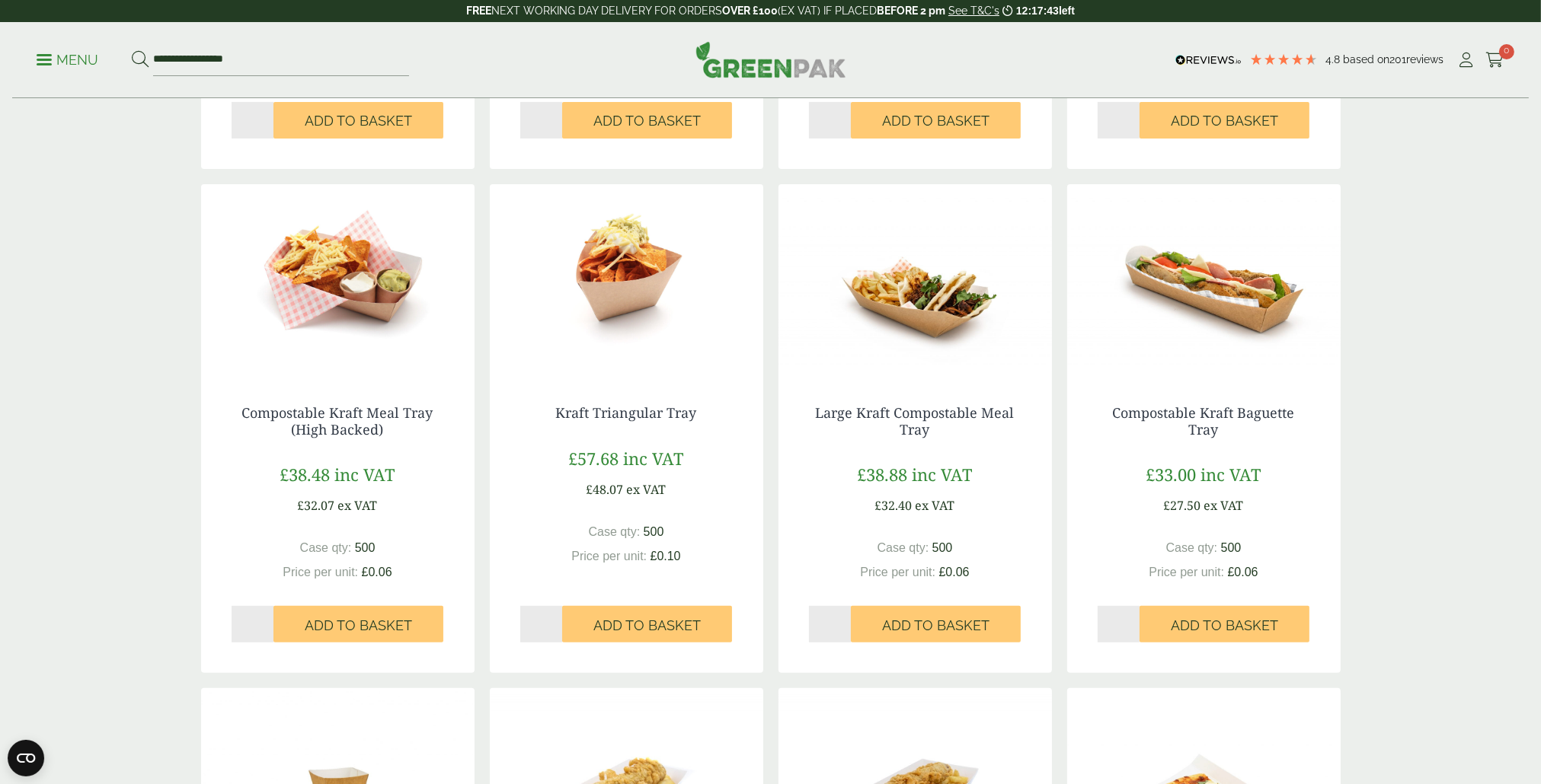
scroll to position [1523, 0]
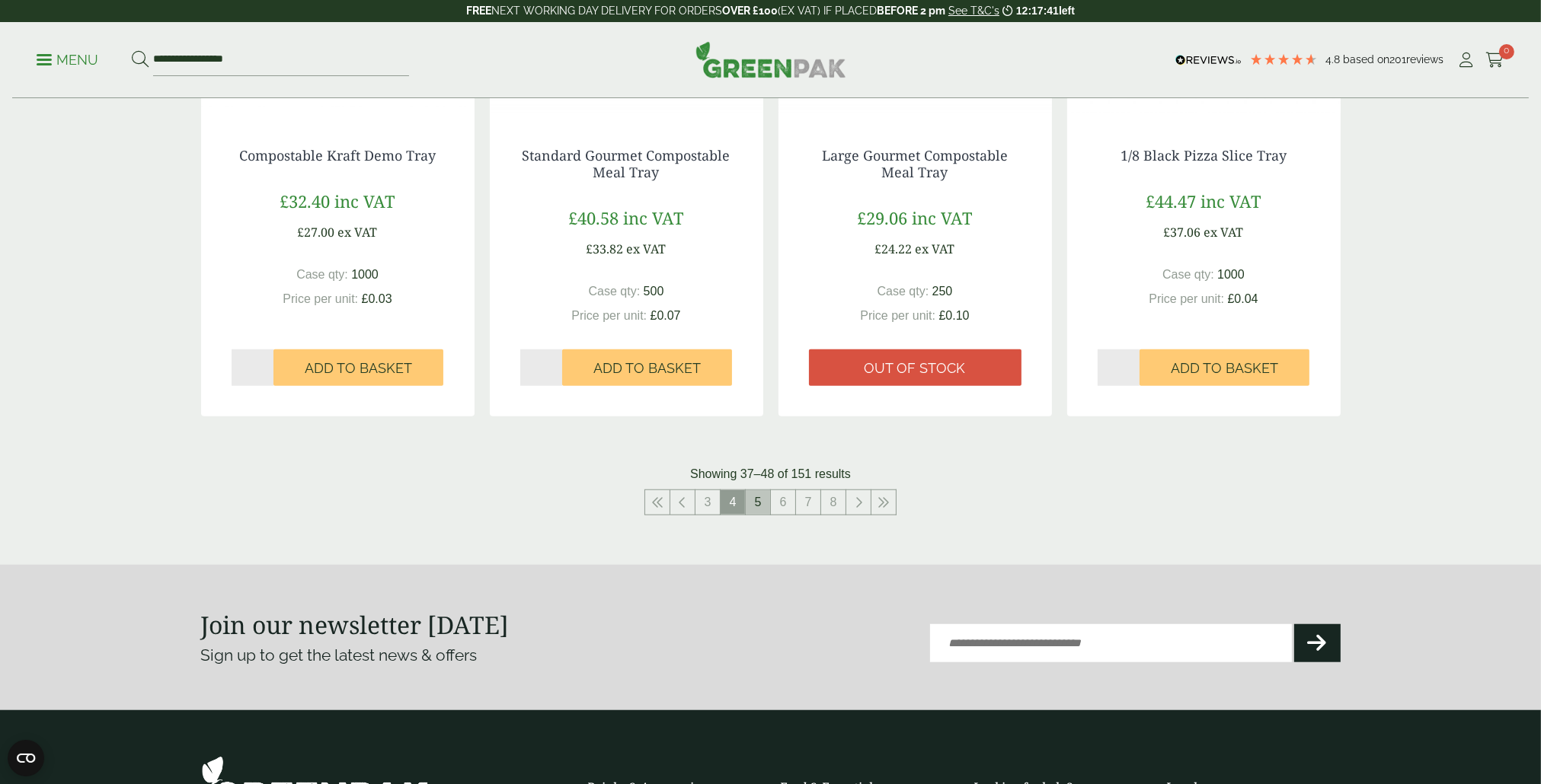
click at [761, 503] on link "5" at bounding box center [758, 502] width 25 height 25
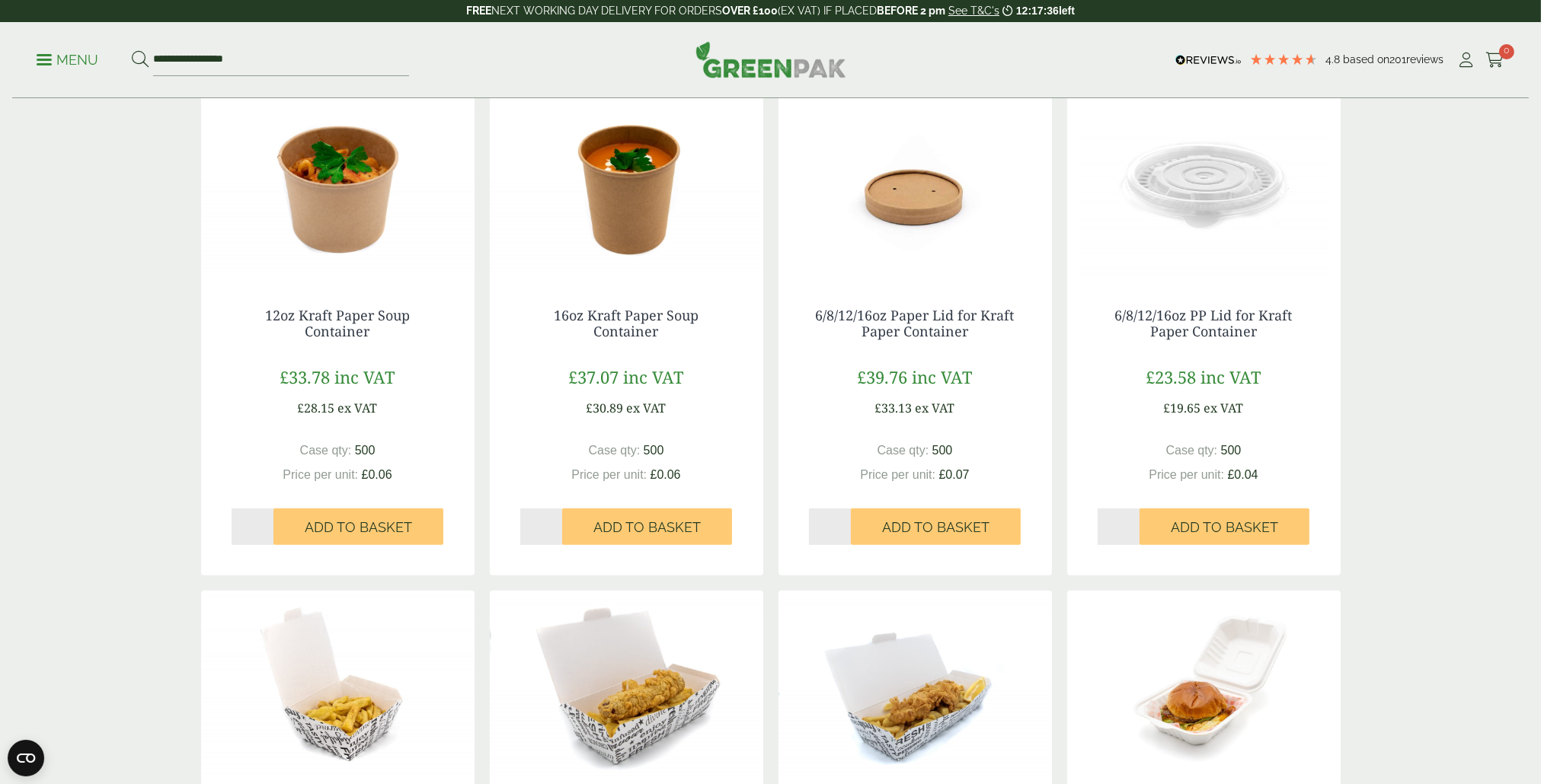
scroll to position [1523, 0]
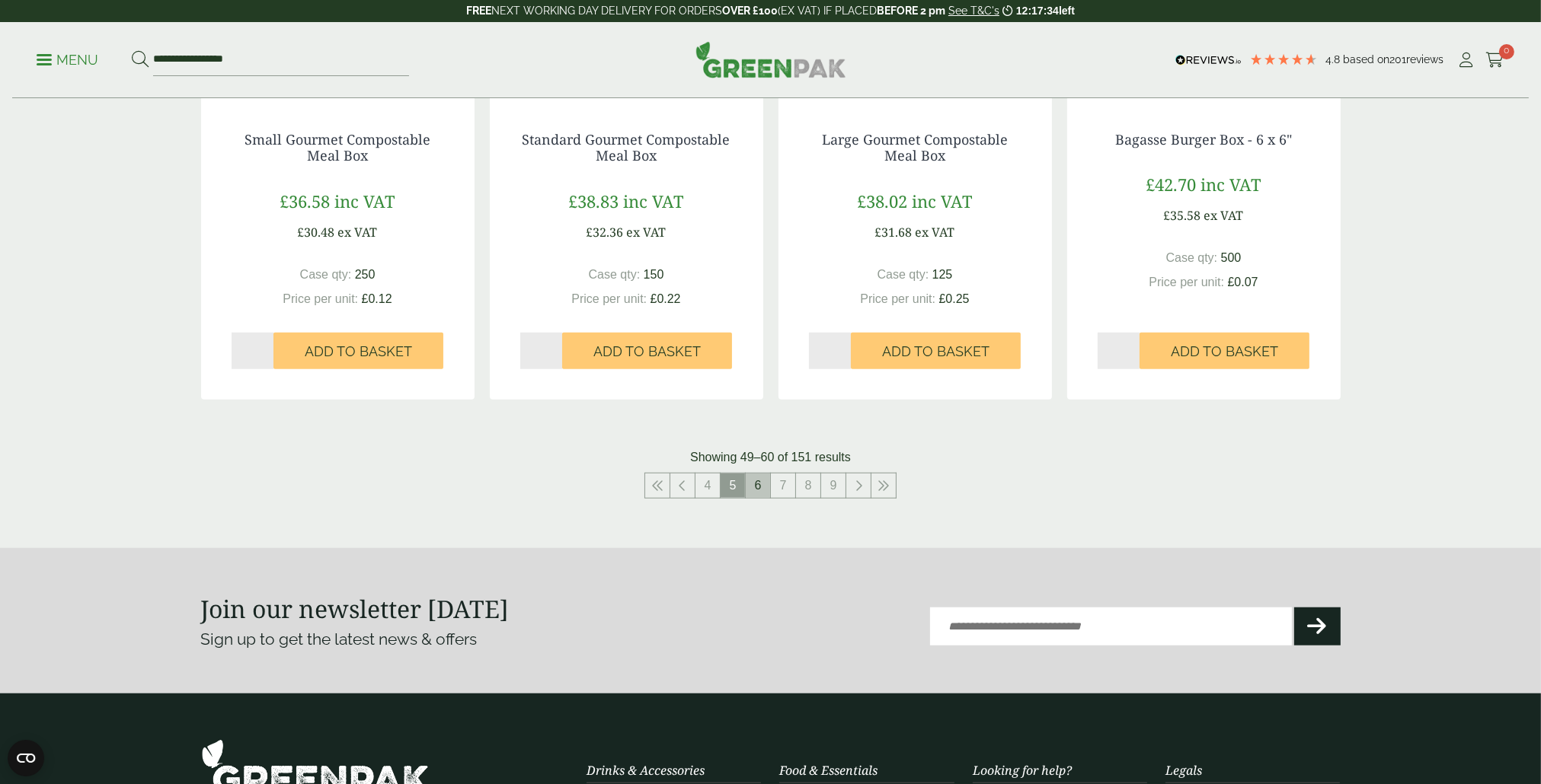
click at [759, 489] on link "6" at bounding box center [758, 486] width 25 height 25
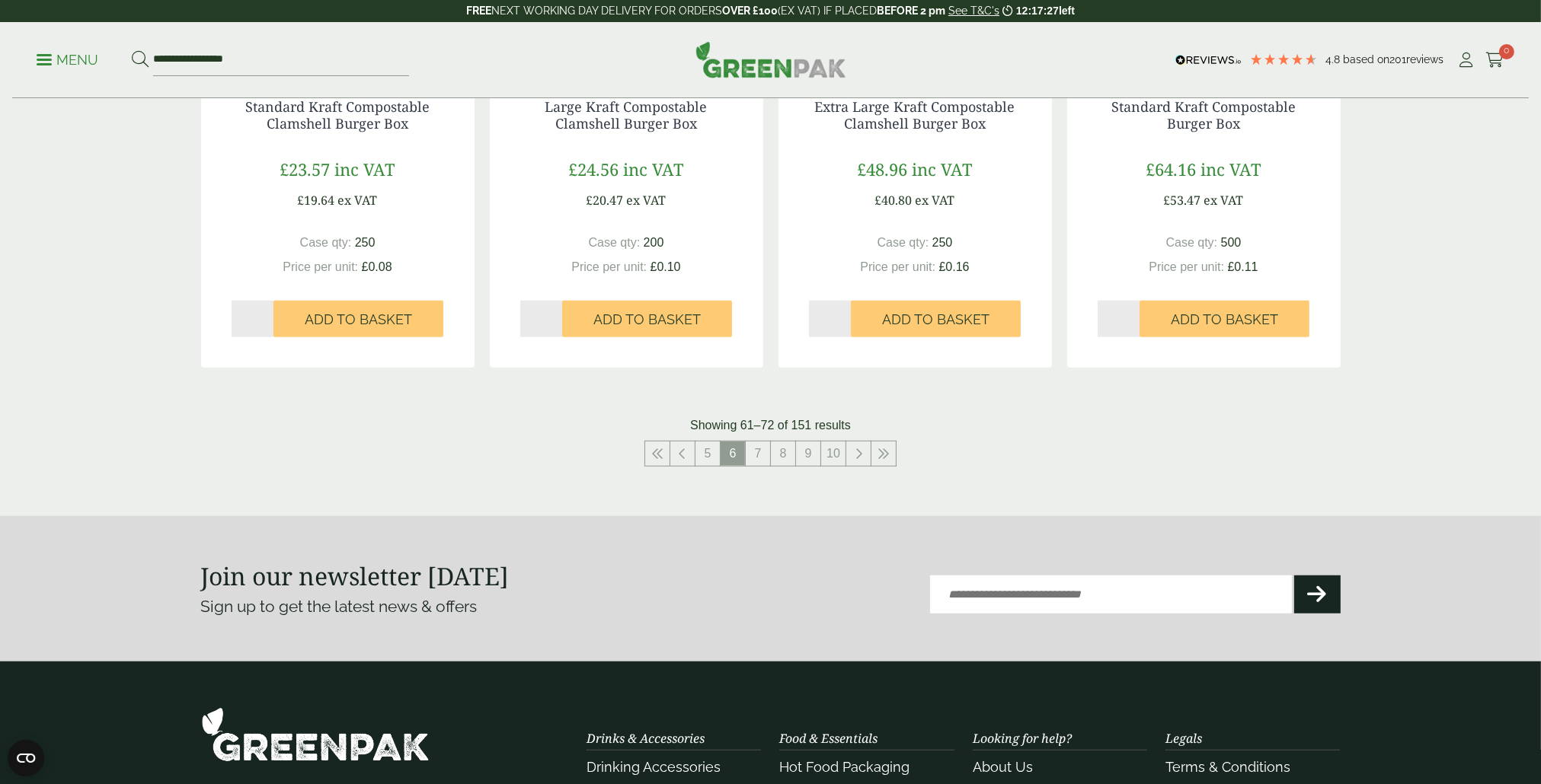
scroll to position [1599, 0]
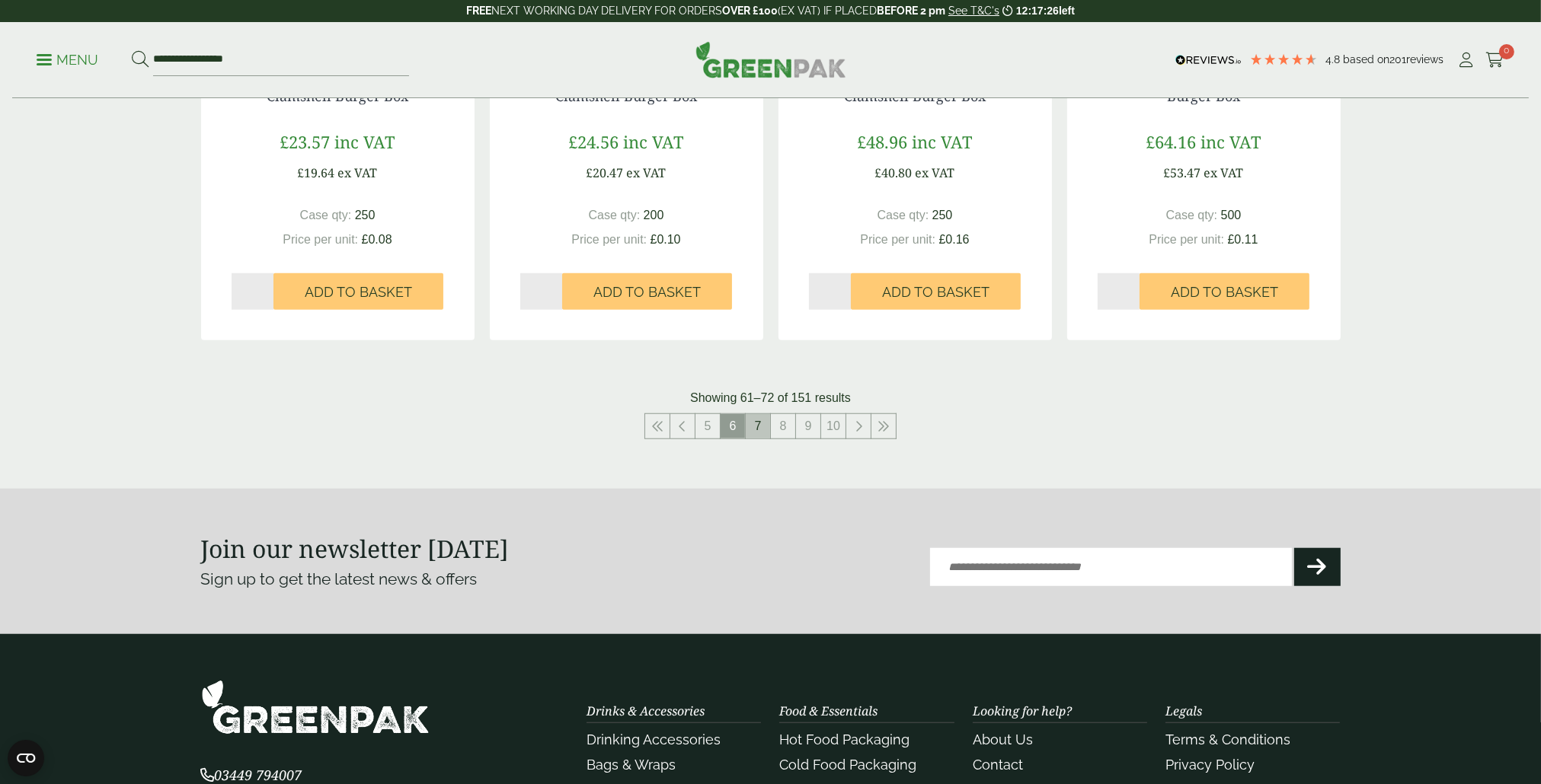
click at [759, 427] on link "7" at bounding box center [758, 426] width 25 height 25
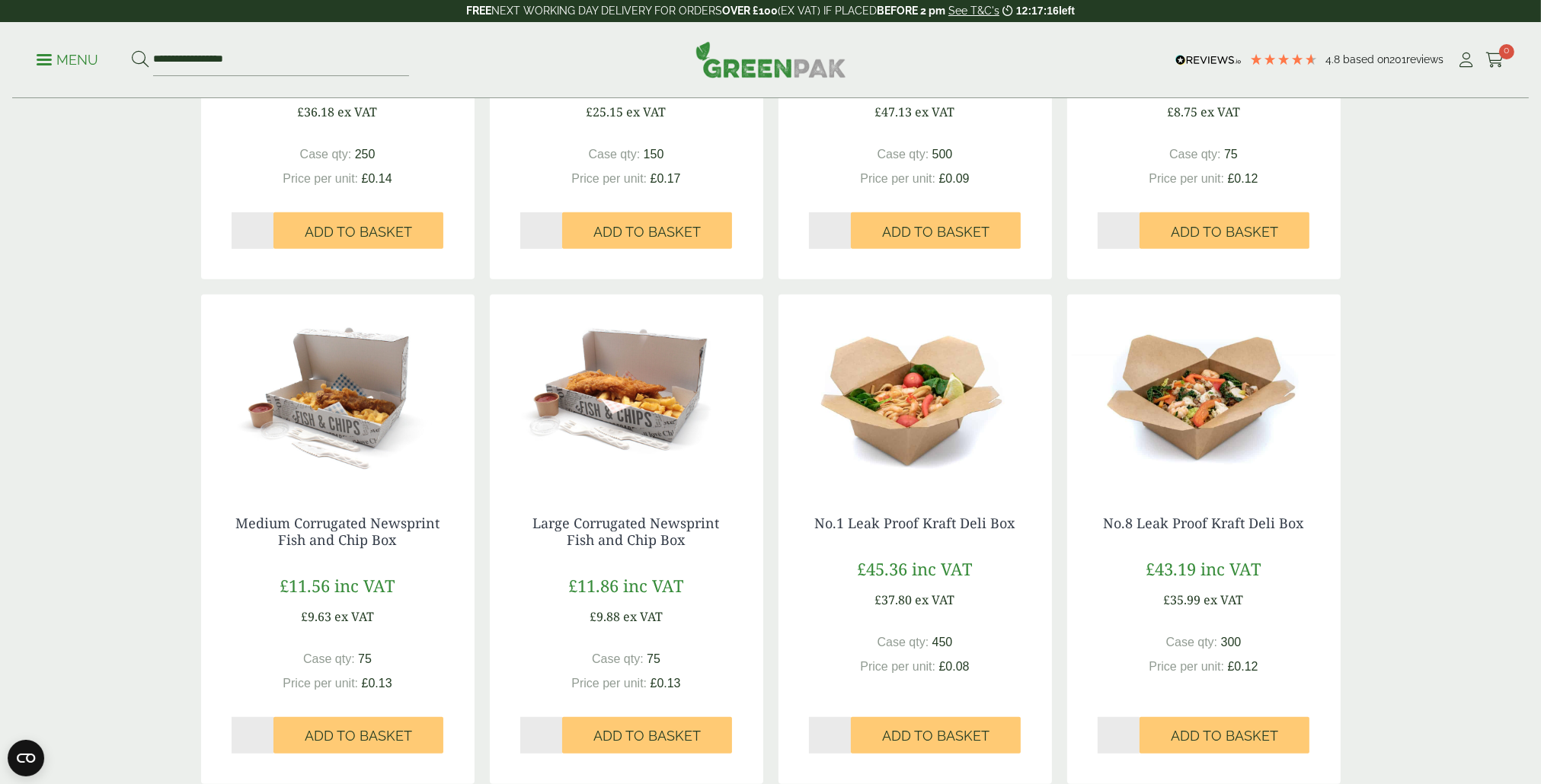
scroll to position [1371, 0]
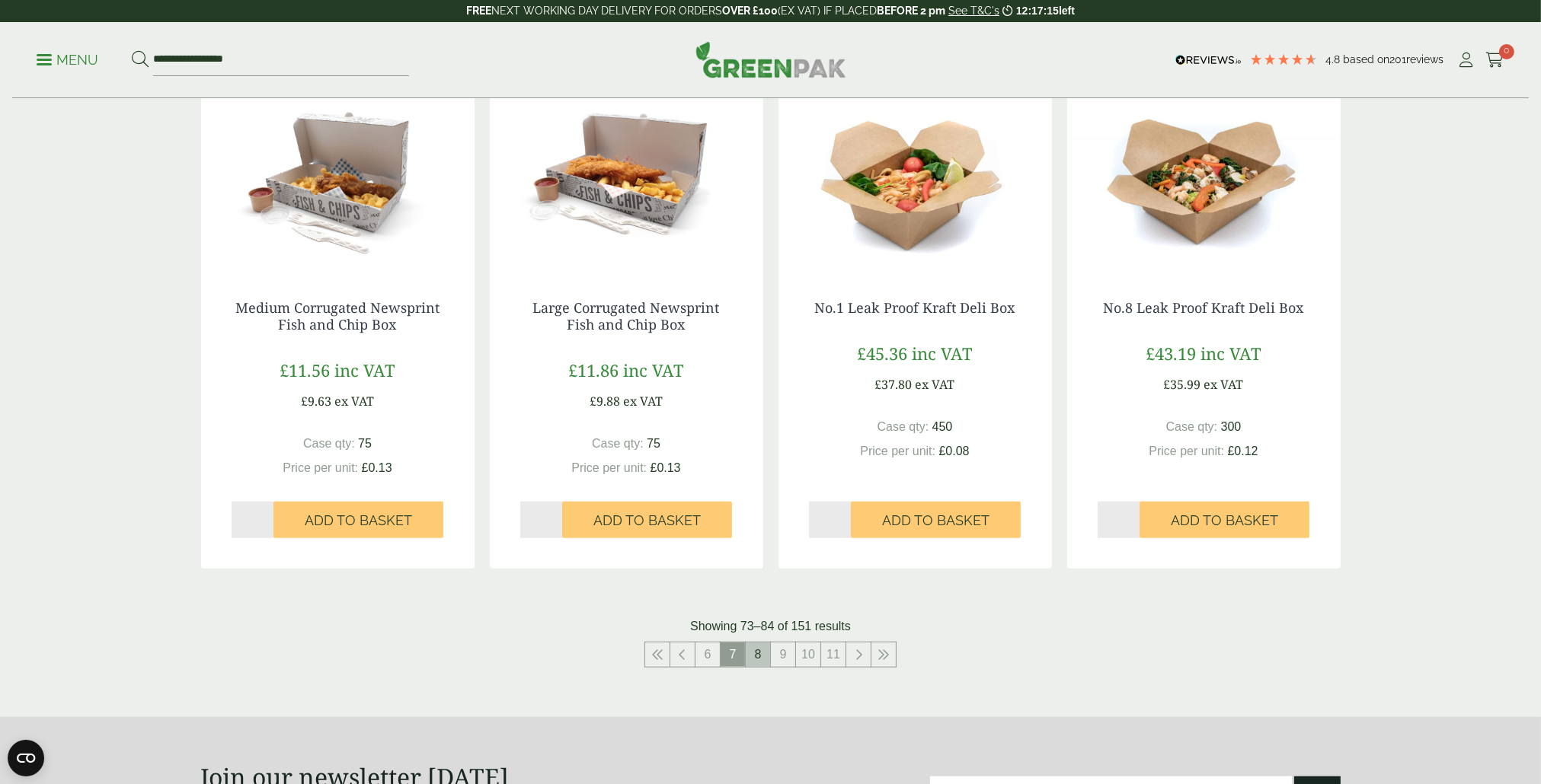
click at [764, 661] on link "8" at bounding box center [758, 654] width 25 height 25
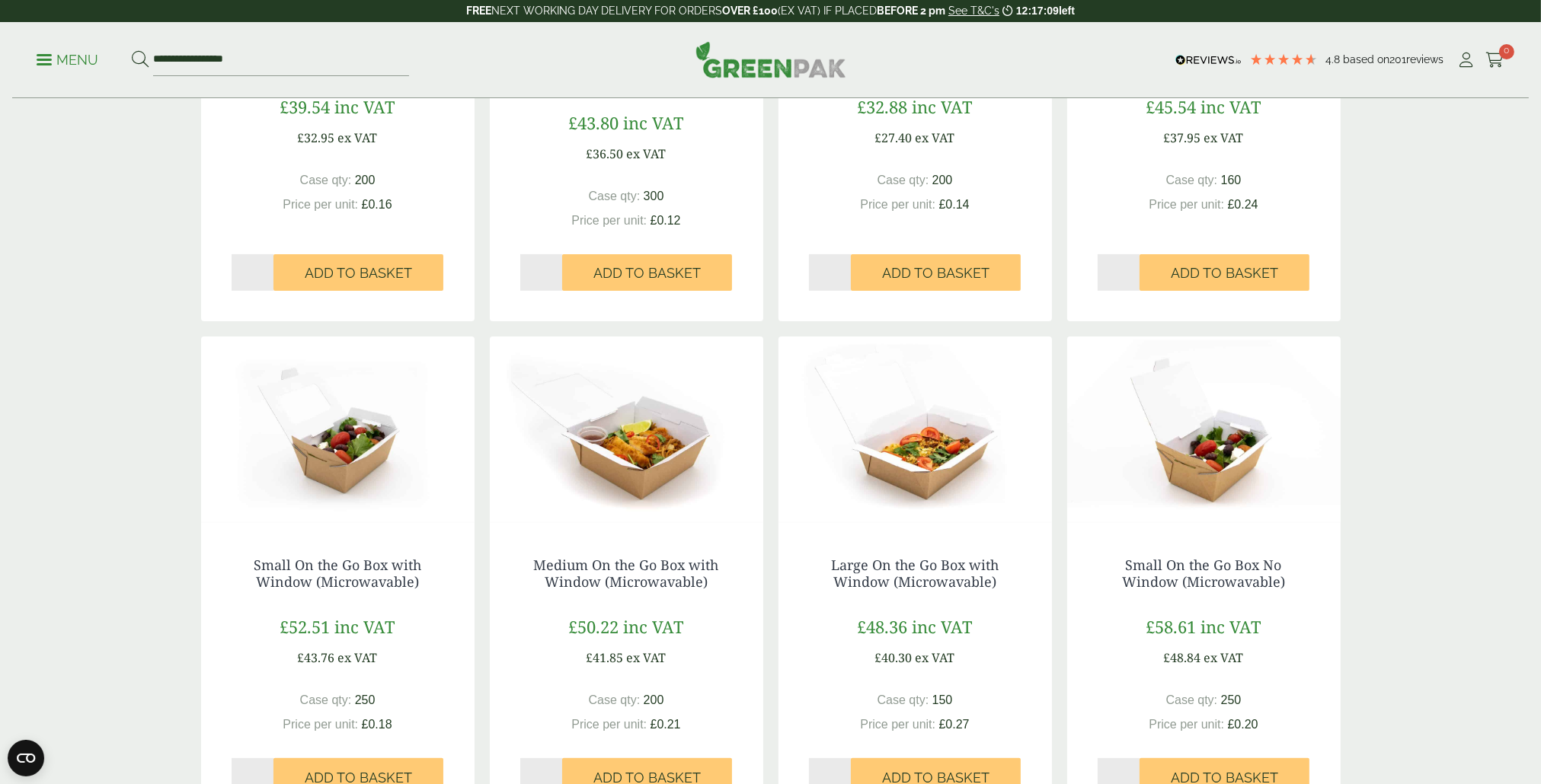
scroll to position [1294, 0]
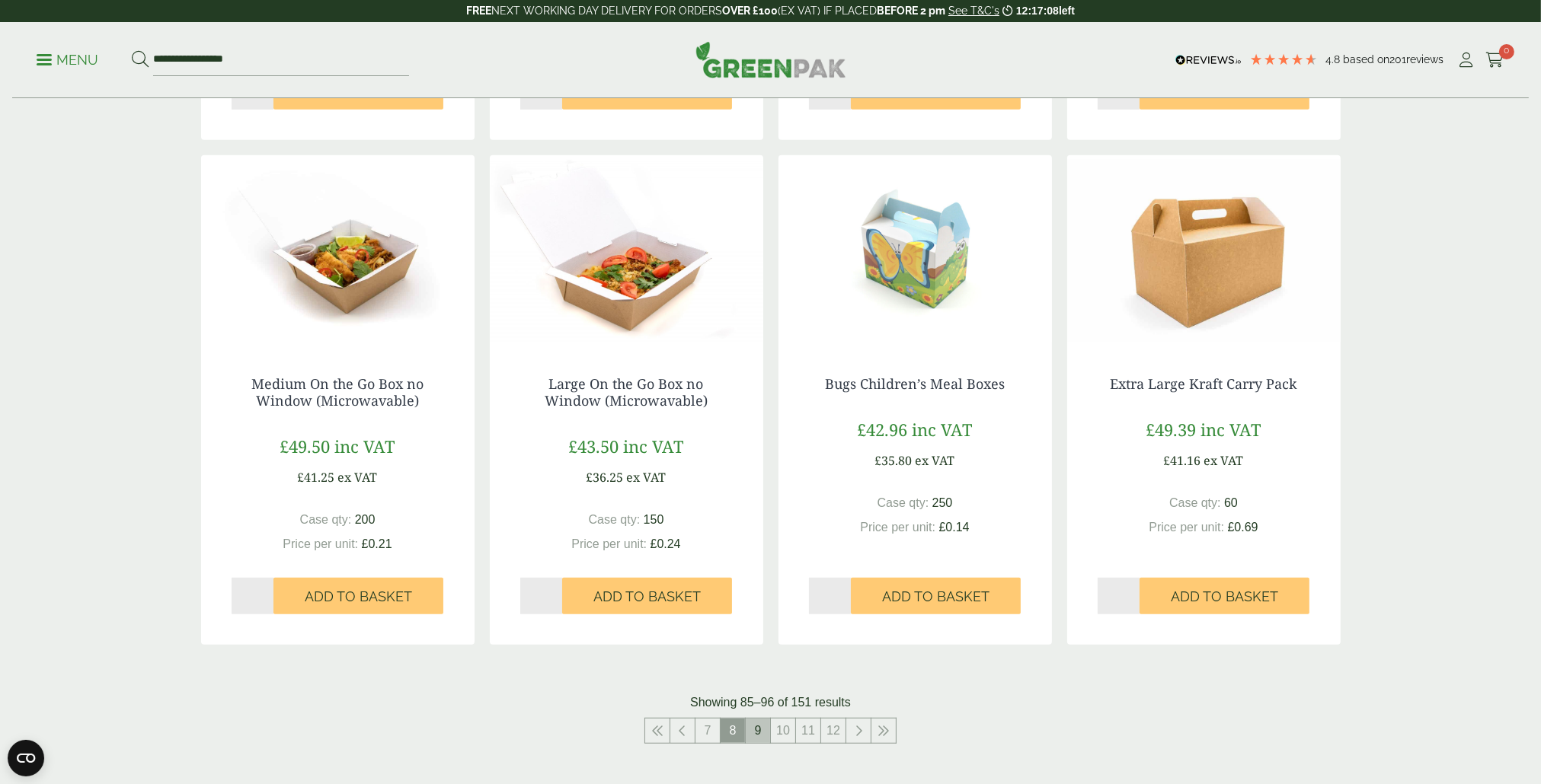
click at [754, 730] on link "9" at bounding box center [758, 731] width 25 height 25
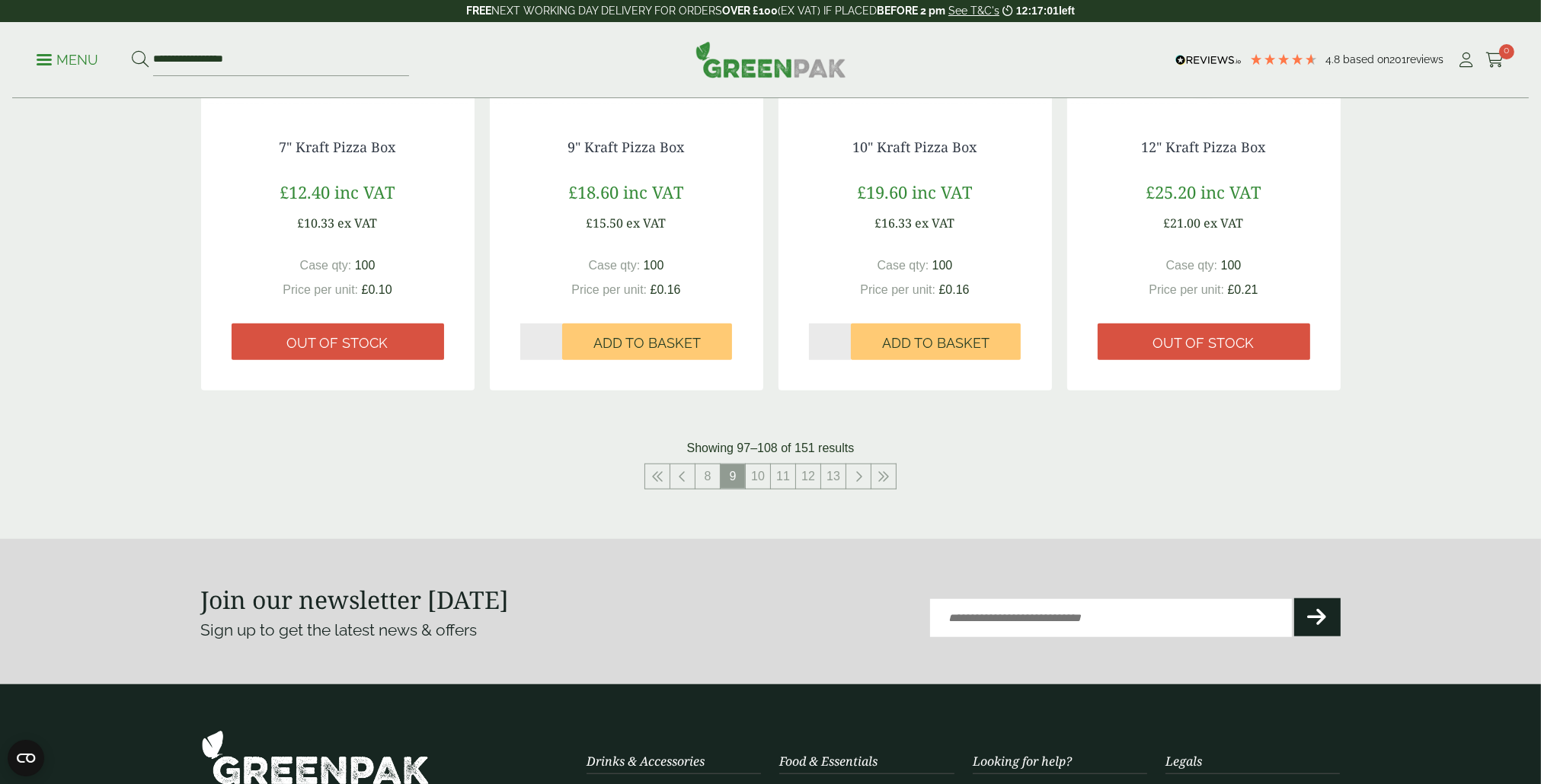
scroll to position [1523, 0]
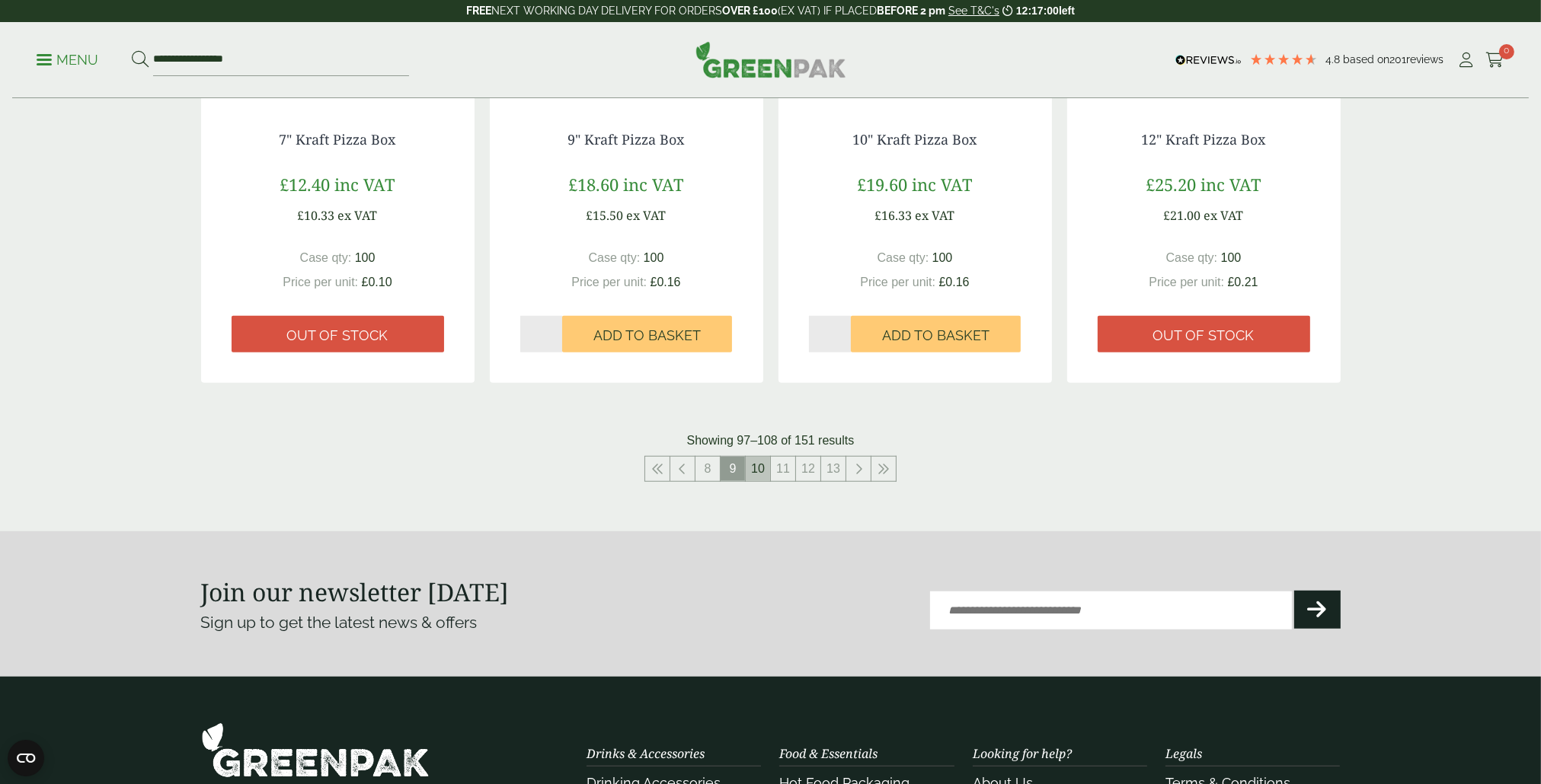
click at [754, 468] on link "10" at bounding box center [758, 469] width 25 height 25
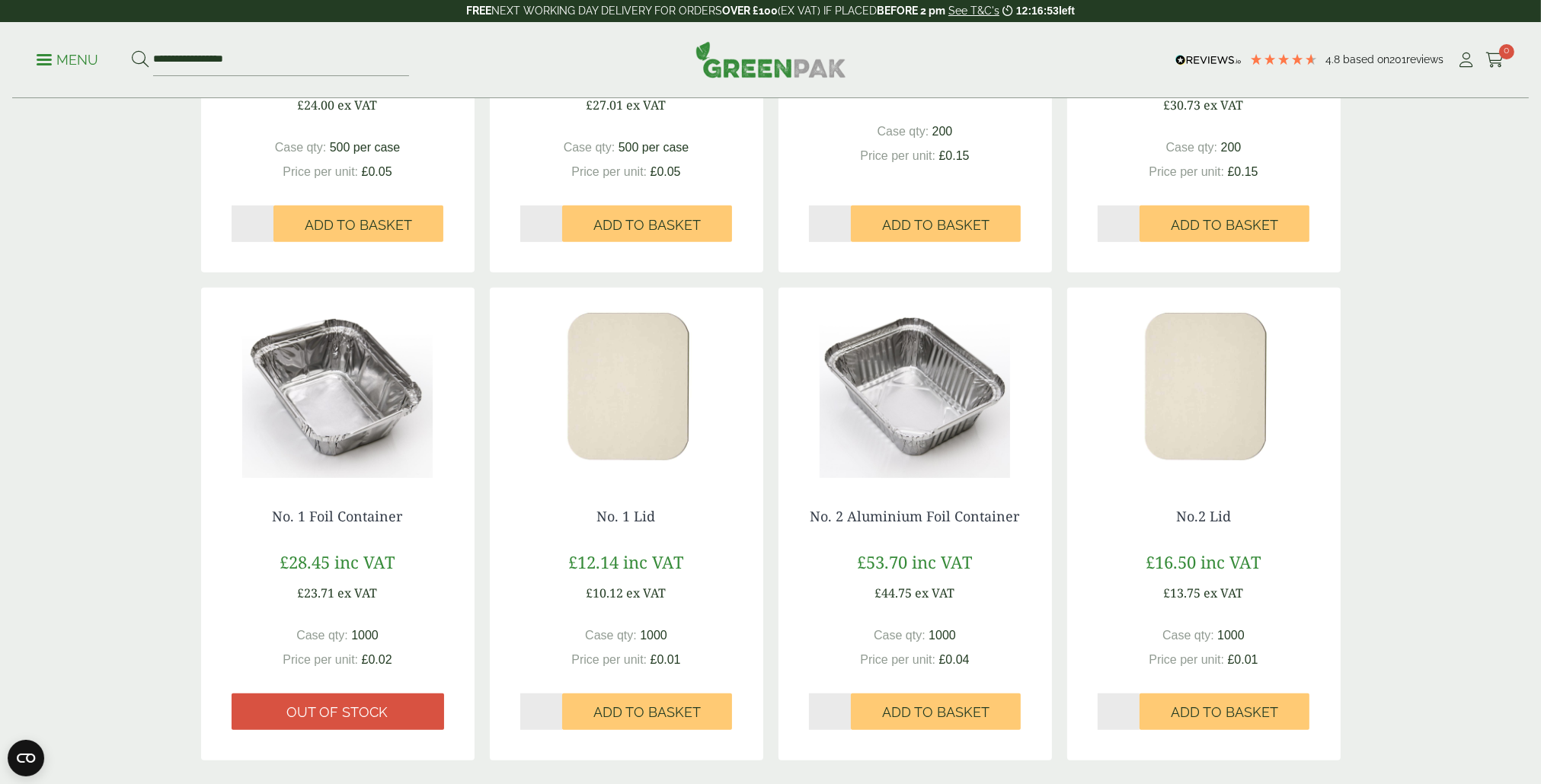
scroll to position [1675, 0]
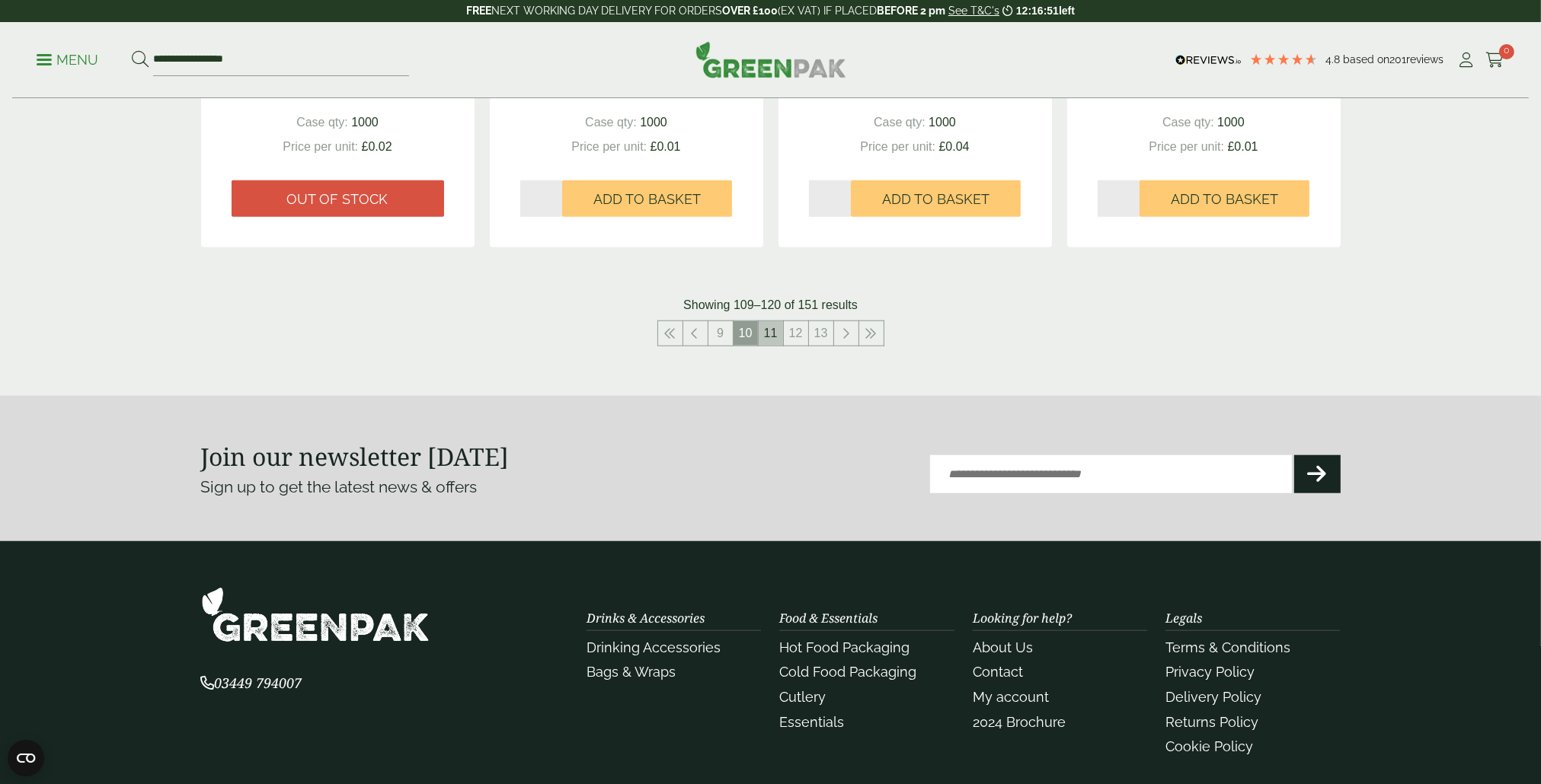
click at [768, 334] on link "11" at bounding box center [771, 333] width 25 height 25
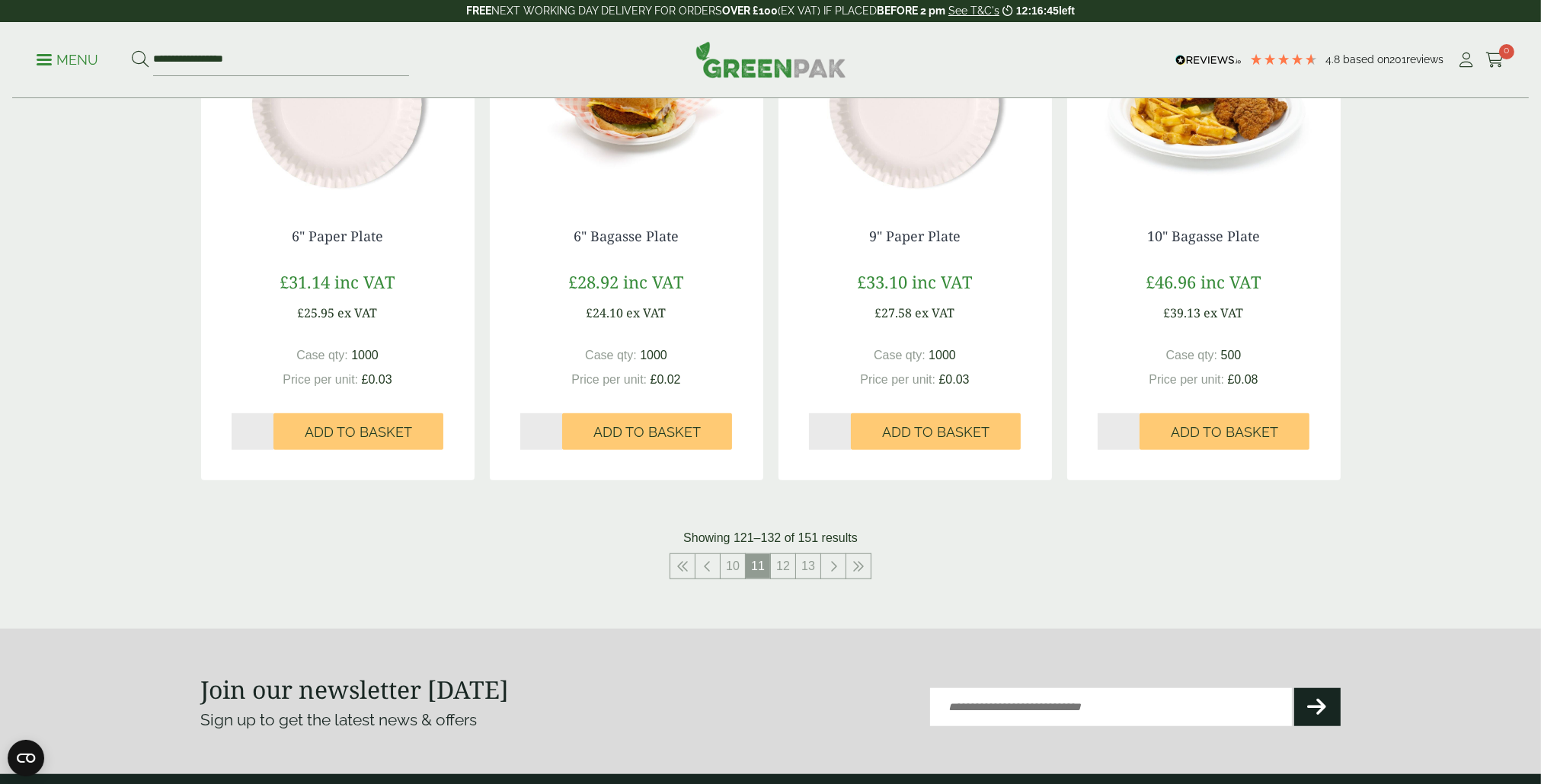
scroll to position [1751, 0]
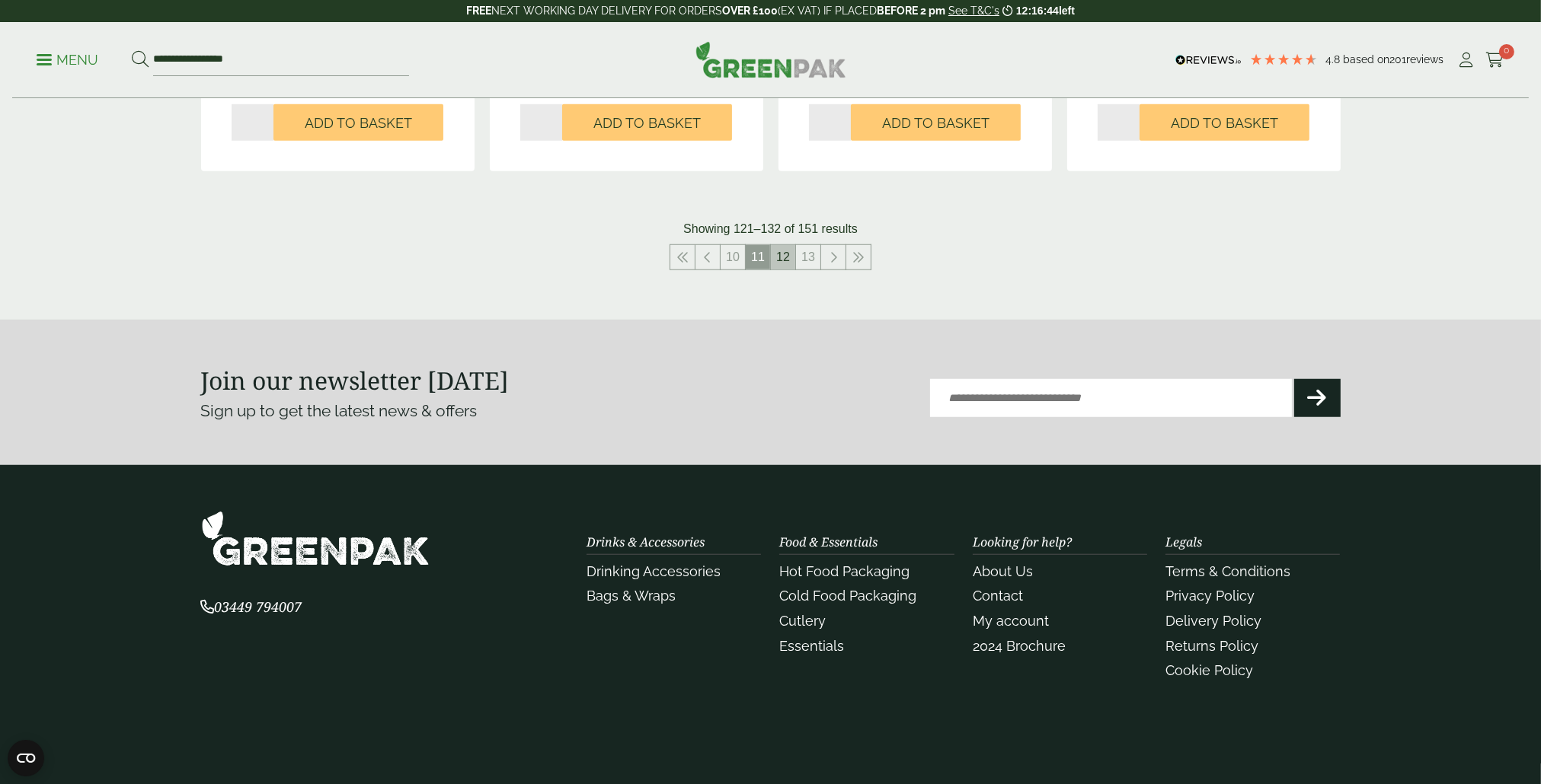
click at [786, 258] on link "12" at bounding box center [783, 257] width 25 height 25
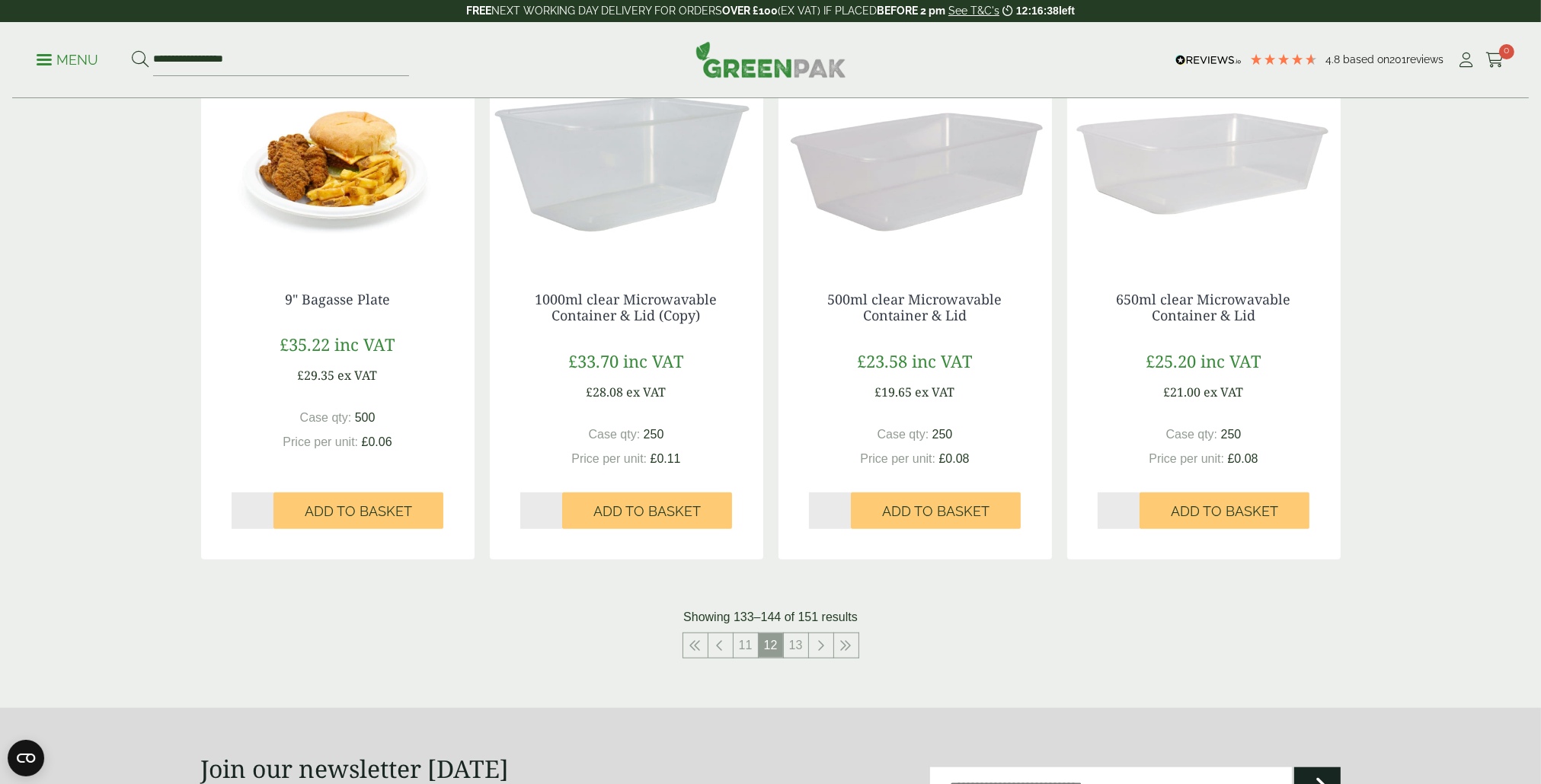
scroll to position [1599, 0]
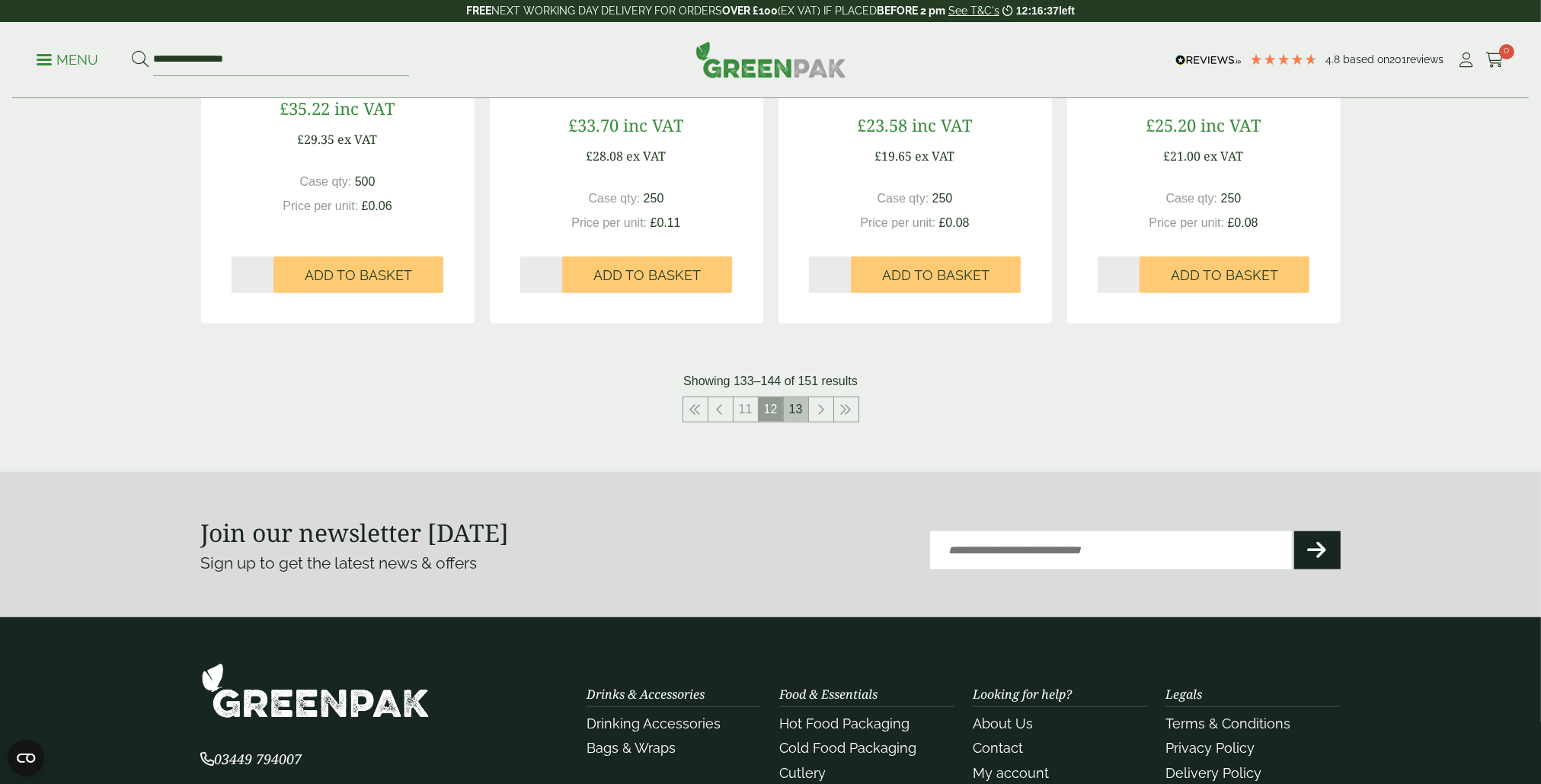
click at [795, 412] on link "13" at bounding box center [796, 409] width 25 height 25
